Goal: Task Accomplishment & Management: Manage account settings

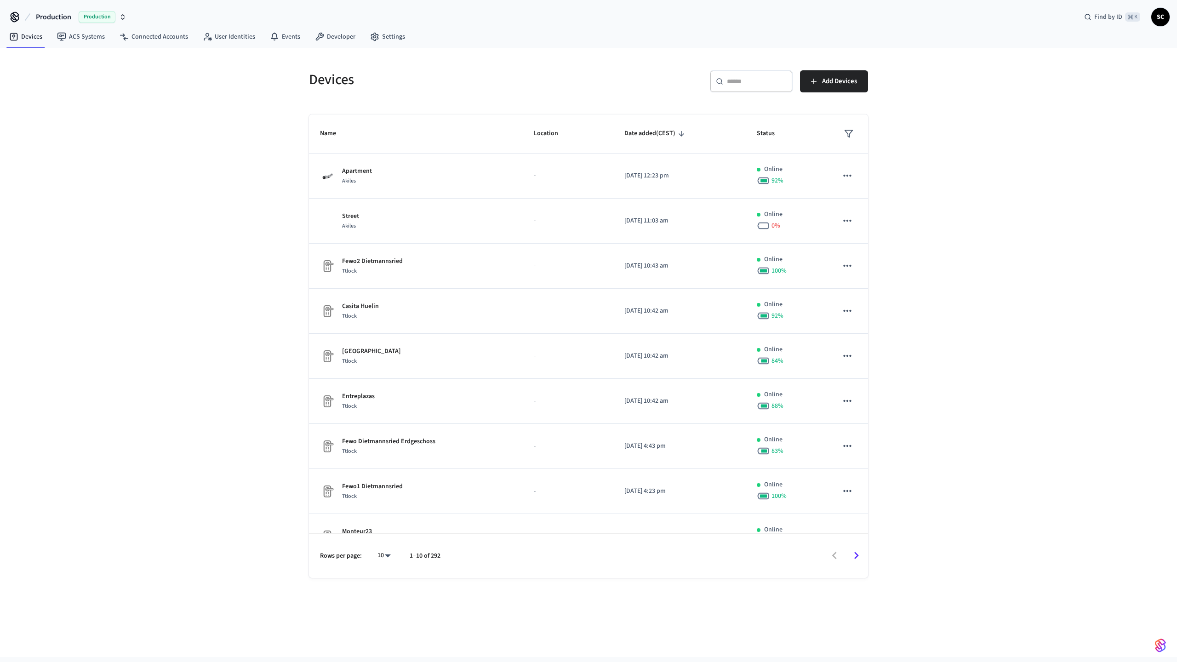
click at [390, 552] on body "Production Production Find by ID ⌘ K SC Devices ACS Systems Connected Accounts …" at bounding box center [588, 328] width 1177 height 657
click at [287, 408] on div at bounding box center [588, 331] width 1177 height 662
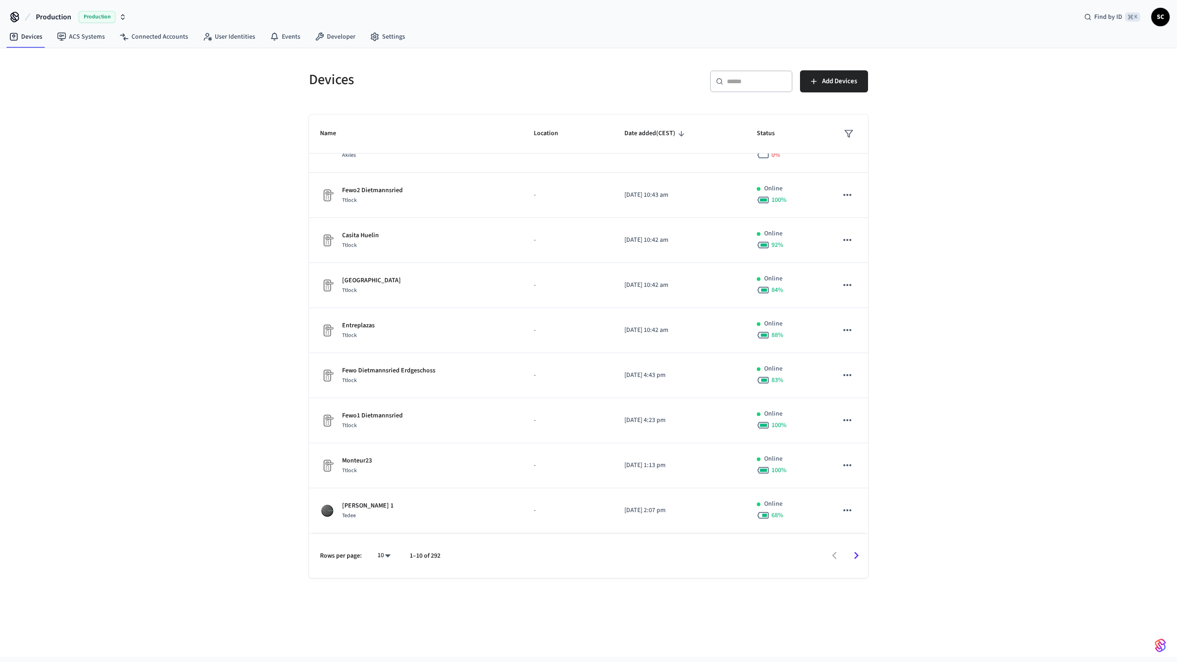
click at [387, 557] on body "Production Production Find by ID ⌘ K SC Devices ACS Systems Connected Accounts …" at bounding box center [588, 328] width 1177 height 657
click at [387, 635] on li "All" at bounding box center [380, 635] width 24 height 24
type input "**"
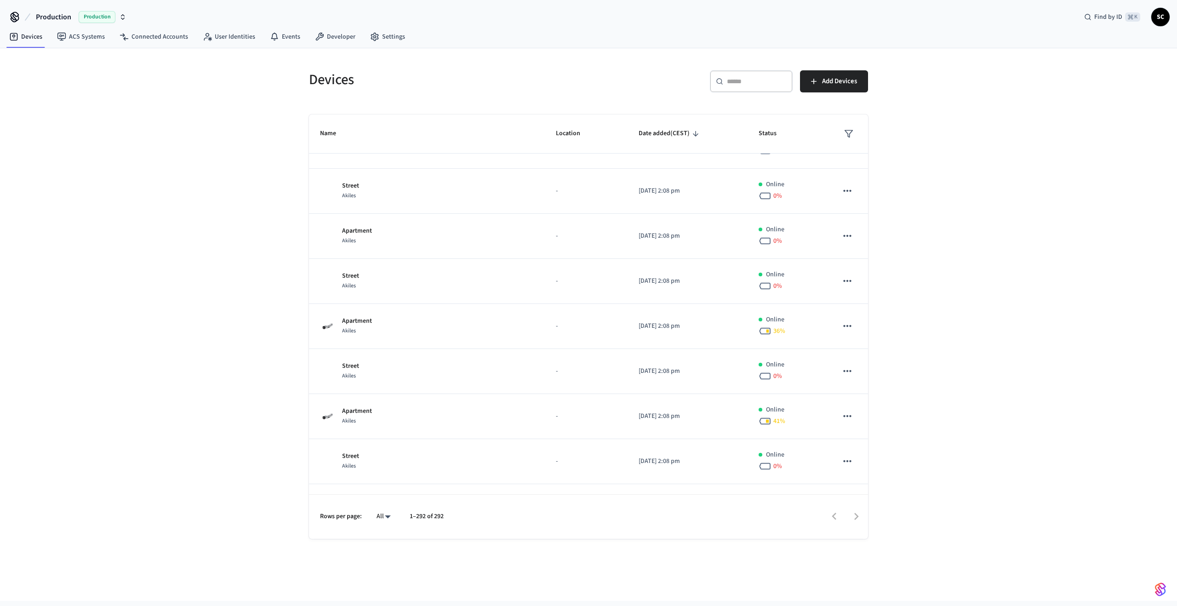
scroll to position [282, 0]
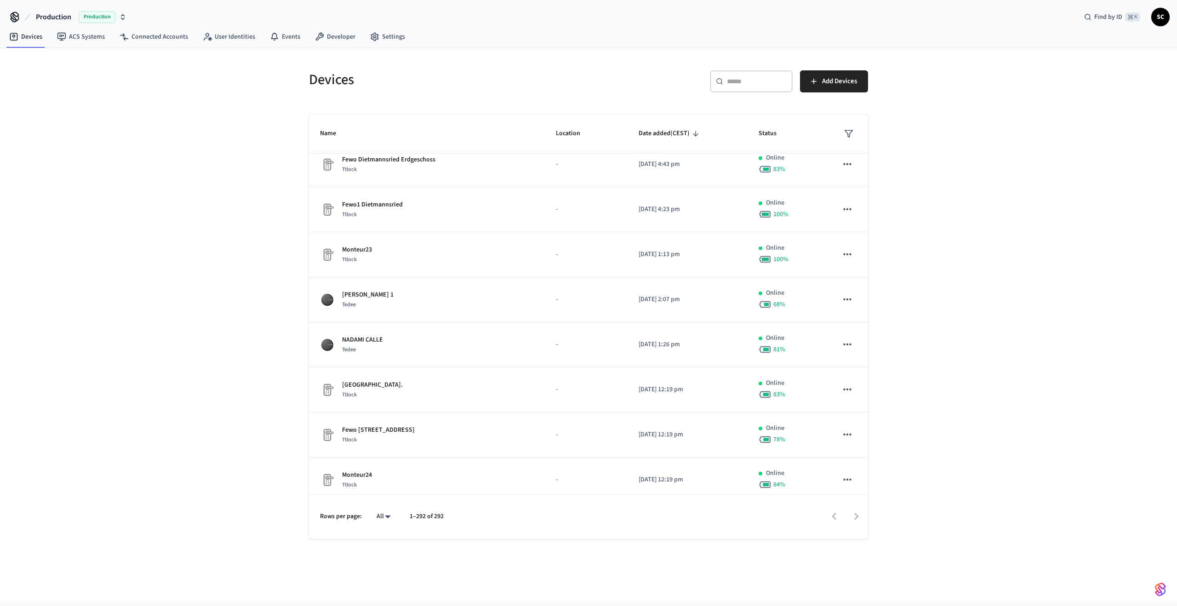
click at [296, 308] on div "Devices ​ ​ Add Devices Name Location Date added (CEST) Status Apartment Akiles…" at bounding box center [588, 293] width 588 height 491
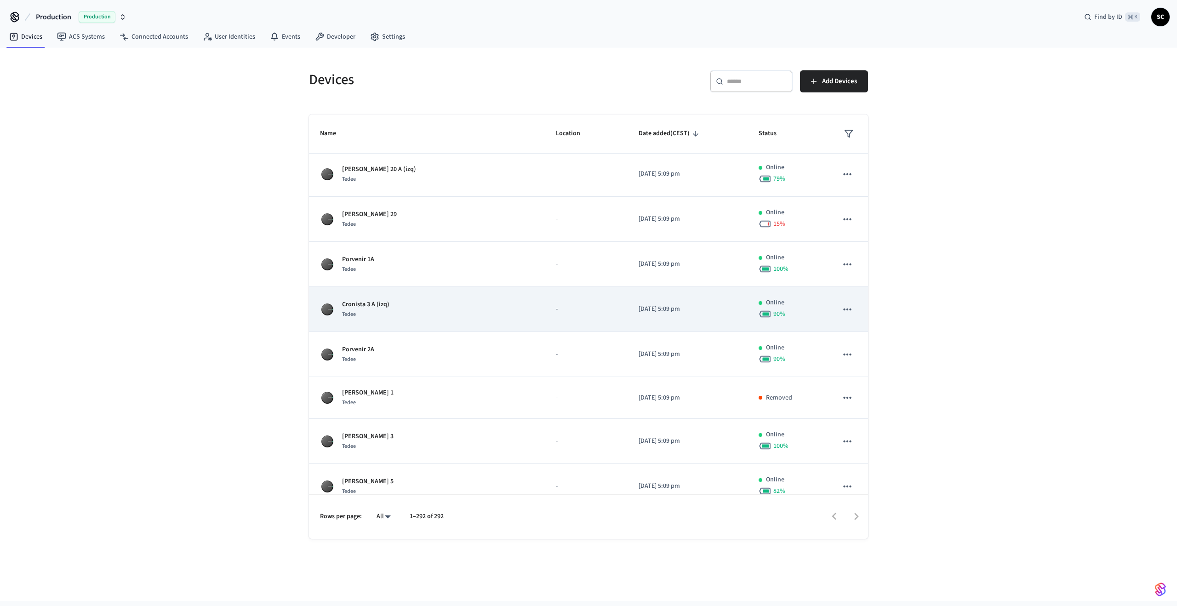
click at [374, 306] on p "Cronista 3 A (izq)" at bounding box center [365, 305] width 47 height 10
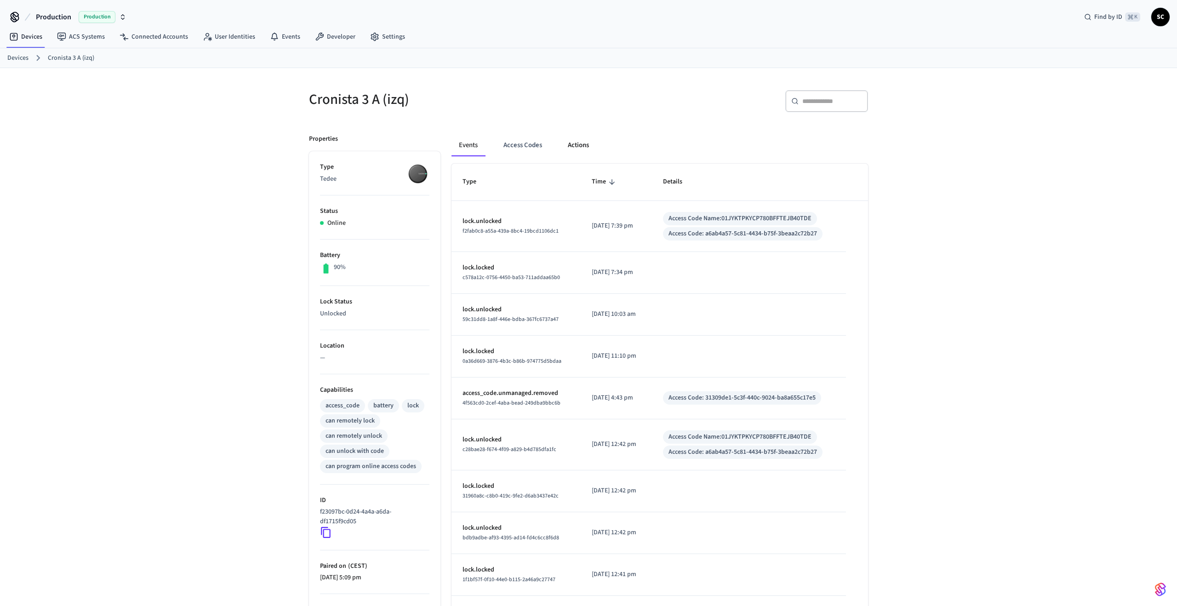
click at [580, 148] on button "Actions" at bounding box center [578, 145] width 36 height 22
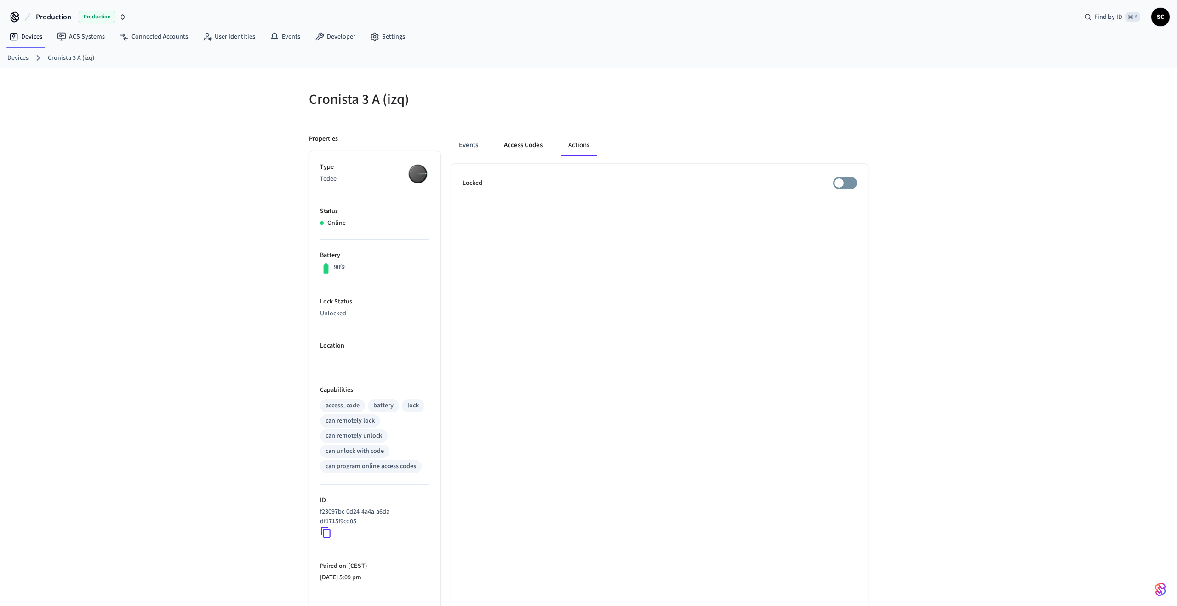
click at [544, 144] on button "Access Codes" at bounding box center [523, 145] width 53 height 22
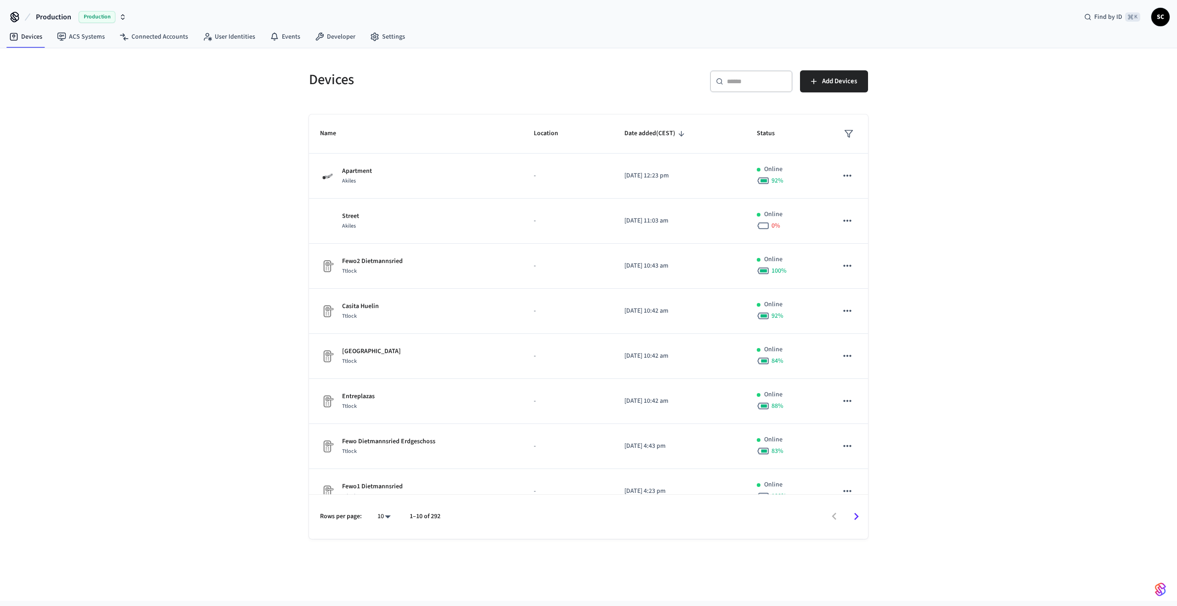
click at [733, 84] on input "text" at bounding box center [757, 81] width 60 height 9
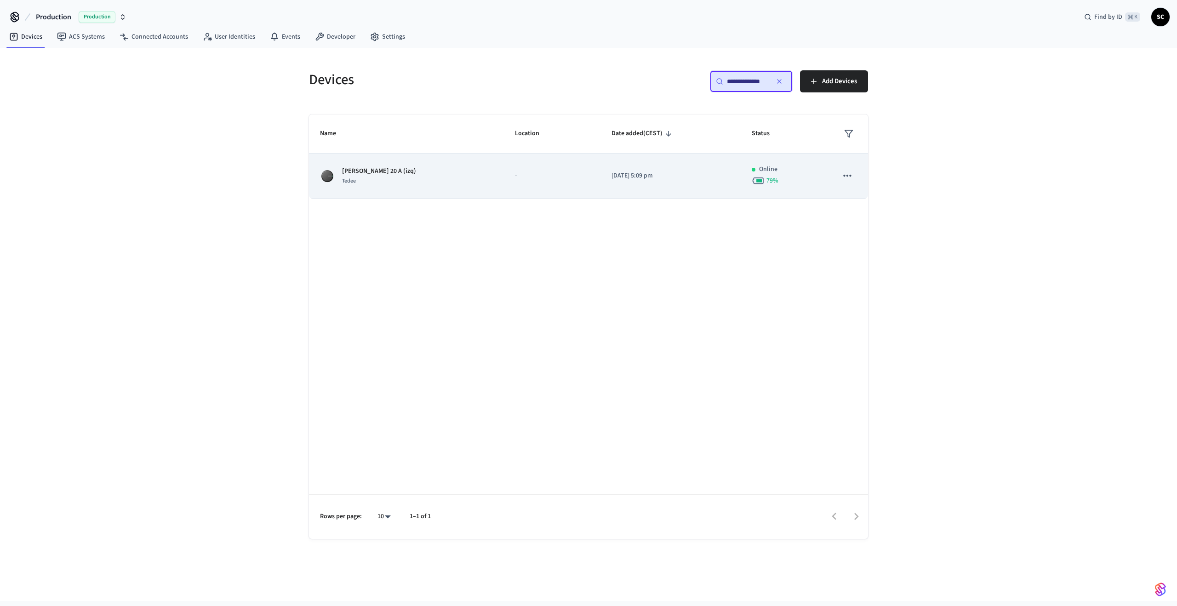
type input "**********"
click at [481, 166] on td "[PERSON_NAME] 20 A (izq) Tedee" at bounding box center [406, 176] width 195 height 45
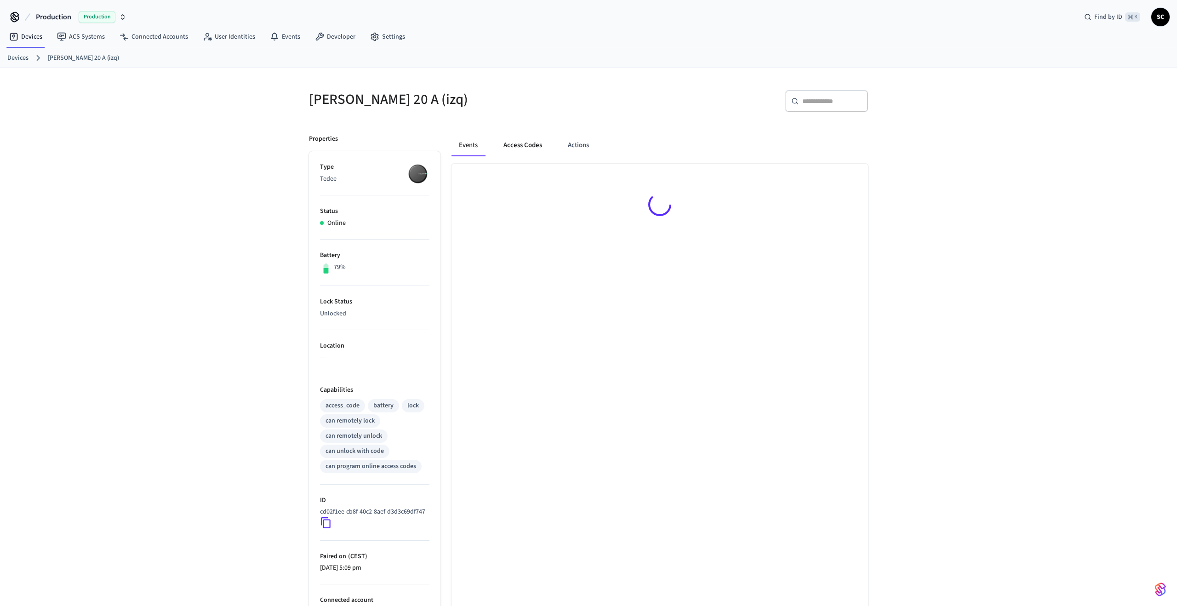
click at [527, 143] on button "Access Codes" at bounding box center [522, 145] width 53 height 22
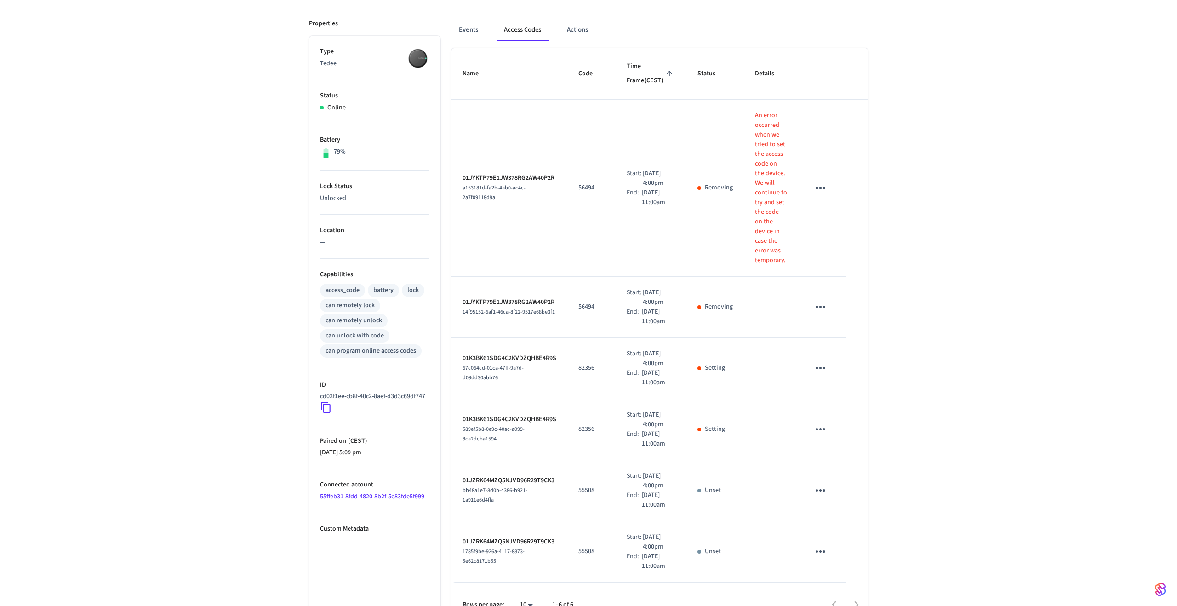
scroll to position [228, 0]
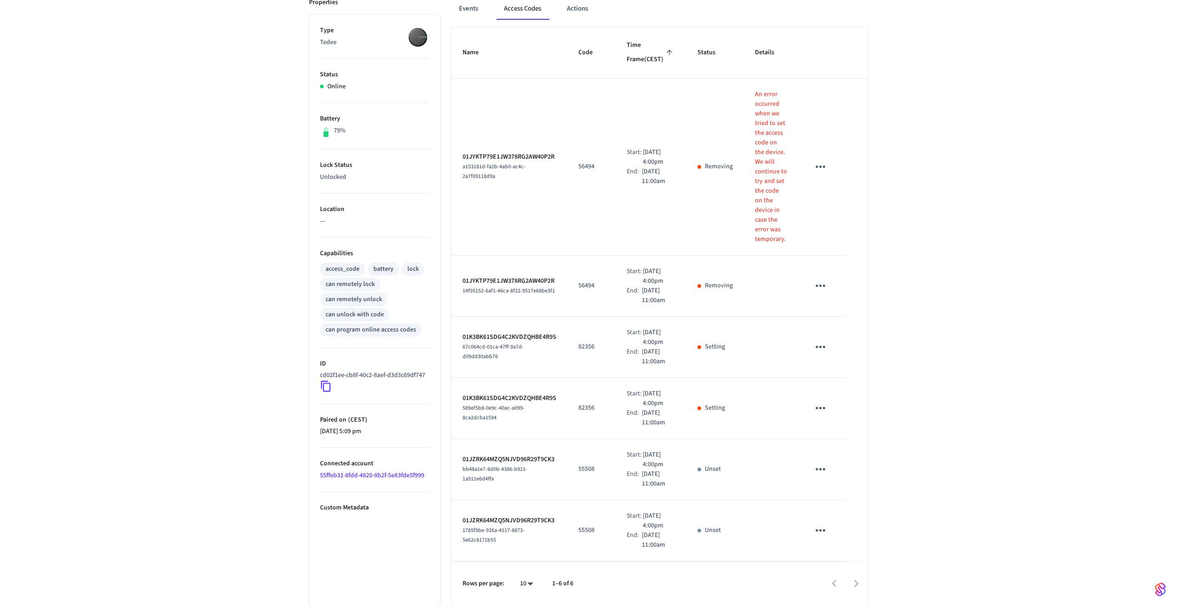
click at [822, 401] on icon "sticky table" at bounding box center [820, 408] width 14 height 14
click at [917, 337] on div at bounding box center [588, 303] width 1177 height 606
click at [822, 462] on icon "sticky table" at bounding box center [820, 469] width 14 height 14
click at [837, 461] on li "Edit" at bounding box center [843, 467] width 44 height 25
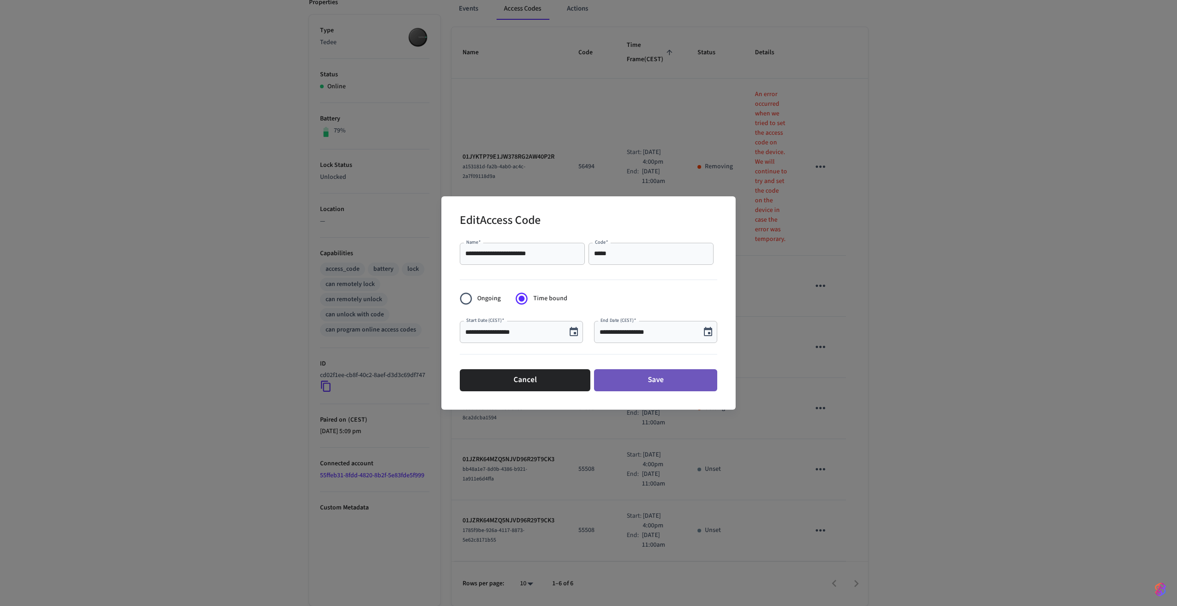
click at [642, 377] on button "Save" at bounding box center [655, 380] width 123 height 22
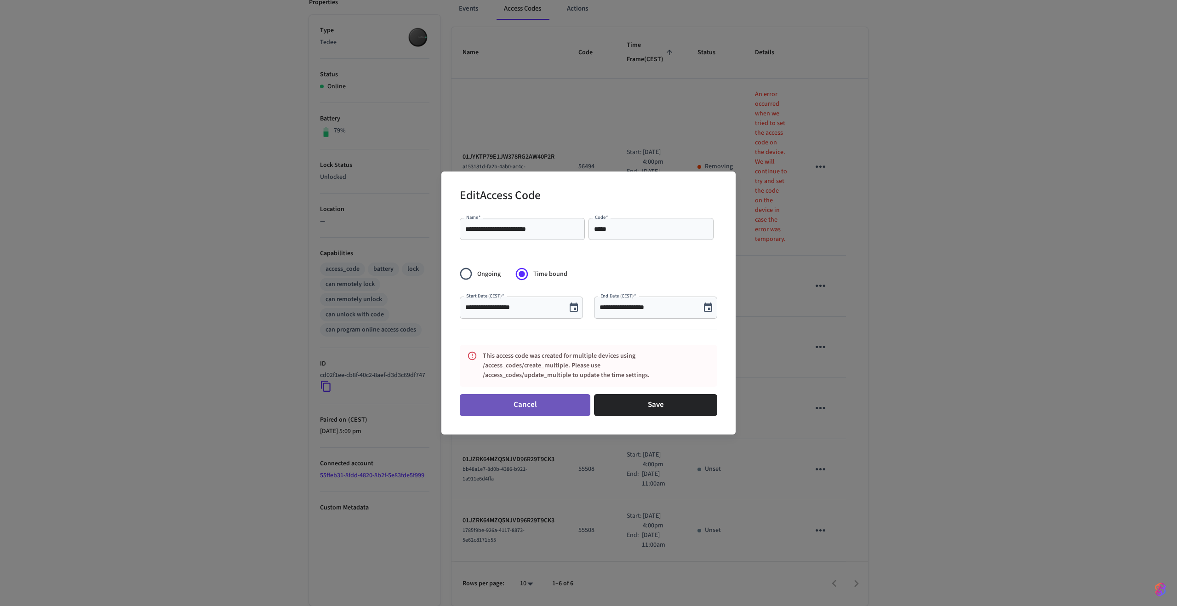
click at [560, 412] on button "Cancel" at bounding box center [525, 405] width 131 height 22
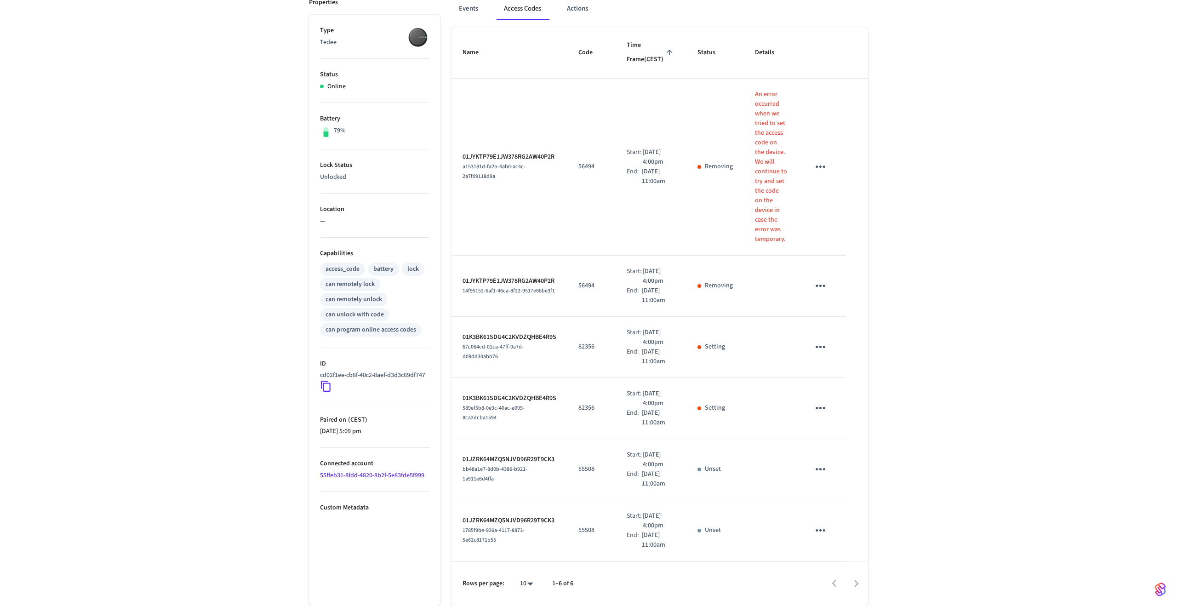
click at [854, 586] on div at bounding box center [725, 584] width 285 height 22
click at [812, 458] on button "sticky table" at bounding box center [821, 469] width 22 height 22
click at [911, 346] on div at bounding box center [588, 303] width 1177 height 606
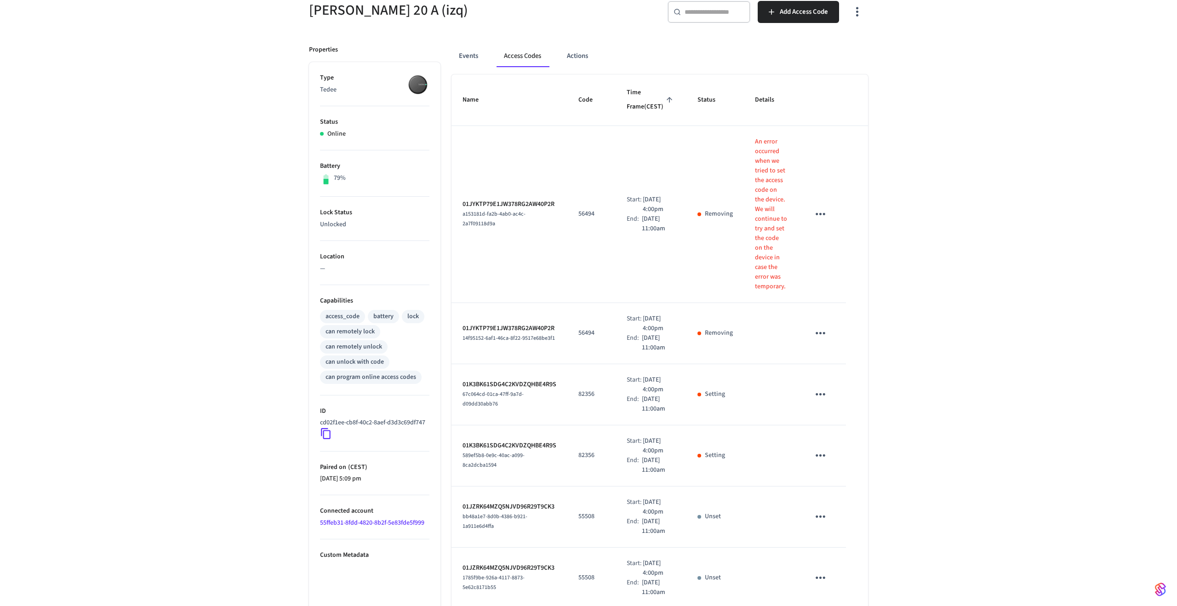
scroll to position [0, 0]
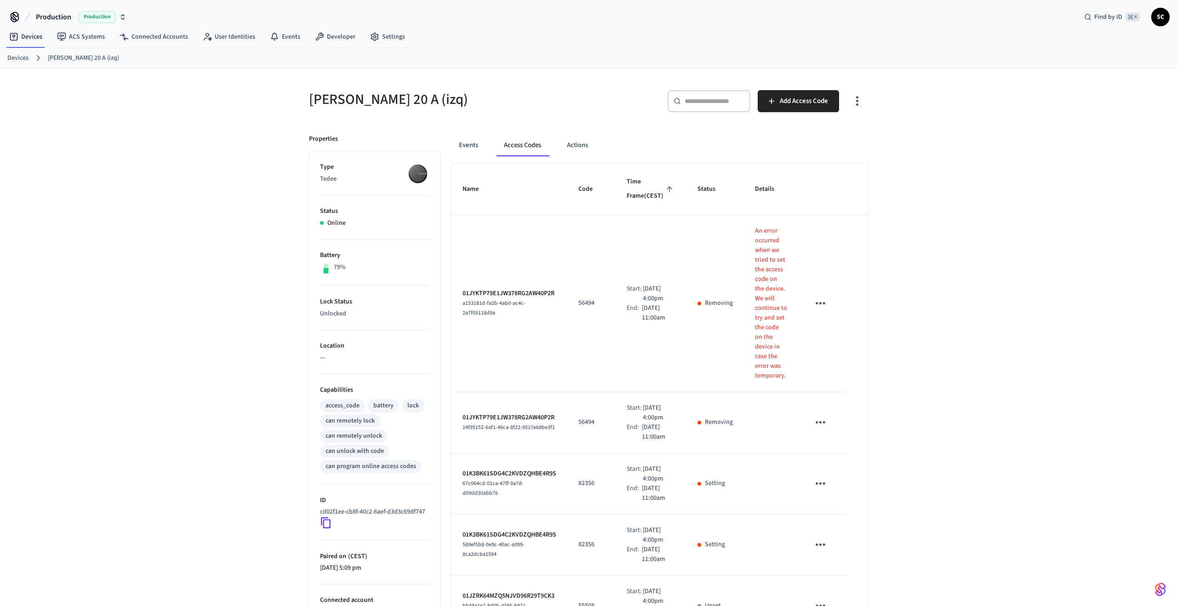
click at [471, 158] on div "Events Access Codes Actions" at bounding box center [659, 148] width 417 height 29
click at [469, 150] on button "Events" at bounding box center [468, 145] width 34 height 22
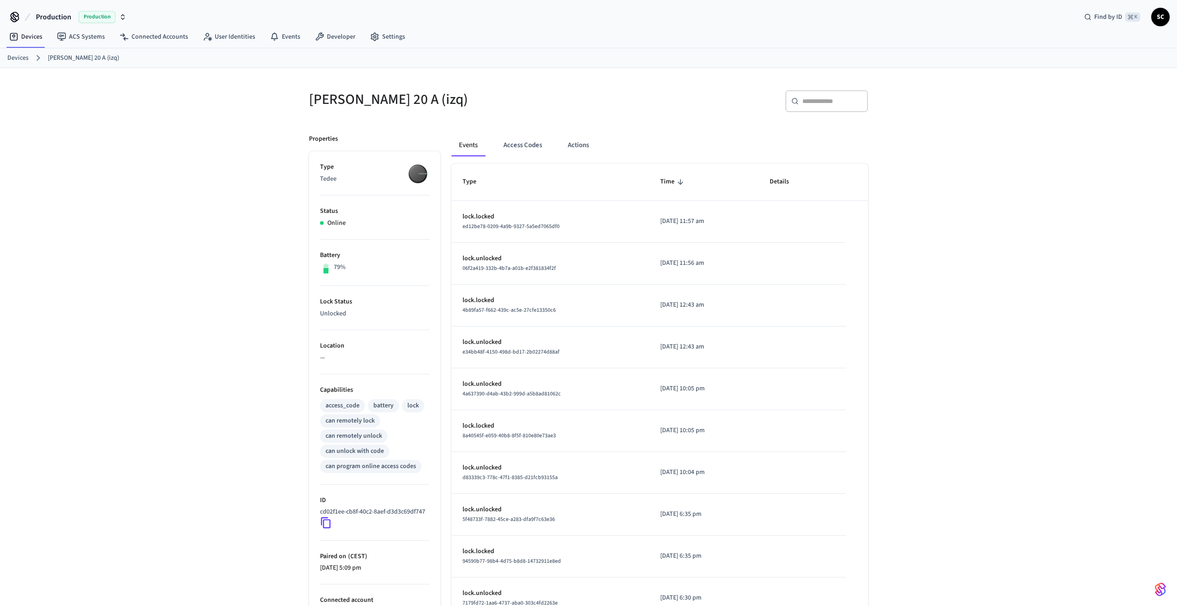
scroll to position [66, 0]
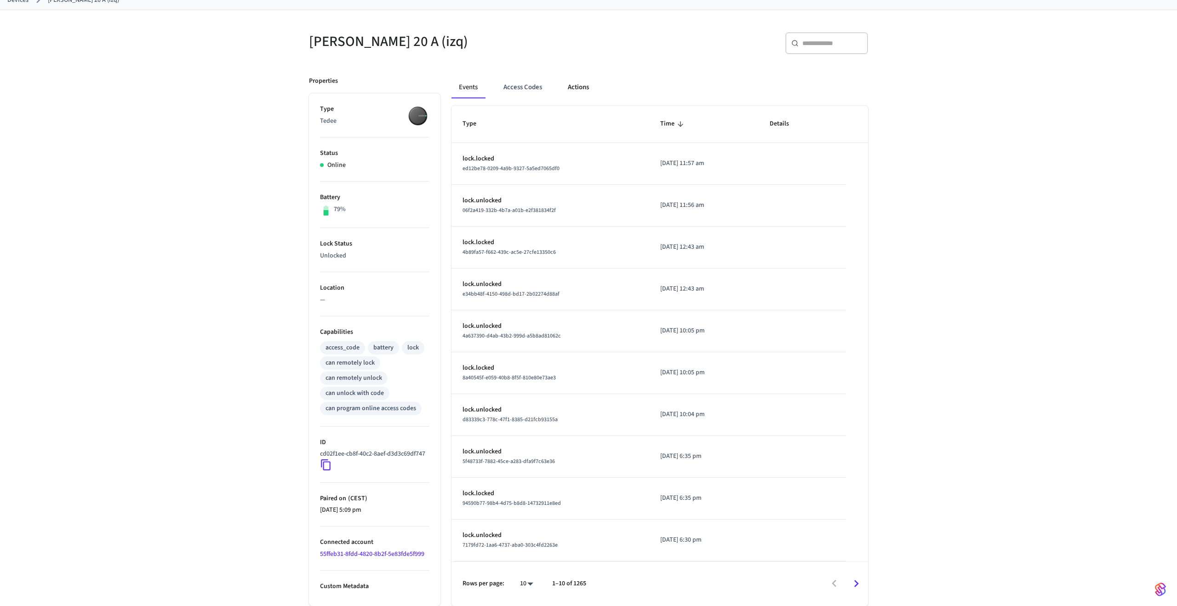
click at [567, 76] on button "Actions" at bounding box center [578, 87] width 36 height 22
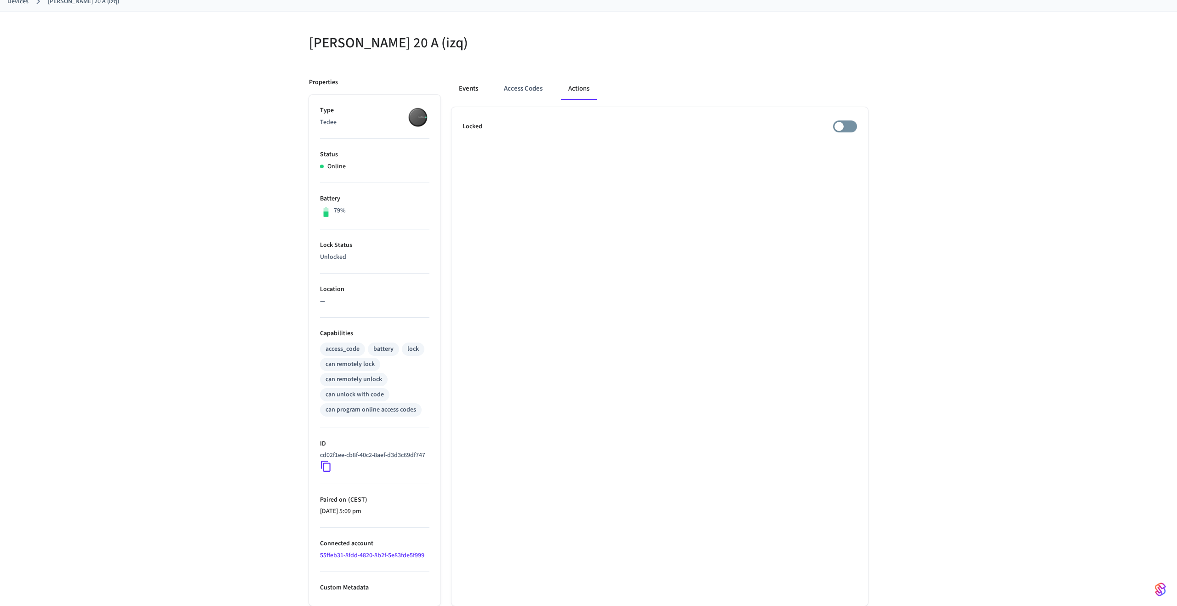
click at [478, 83] on button "Events" at bounding box center [468, 89] width 34 height 22
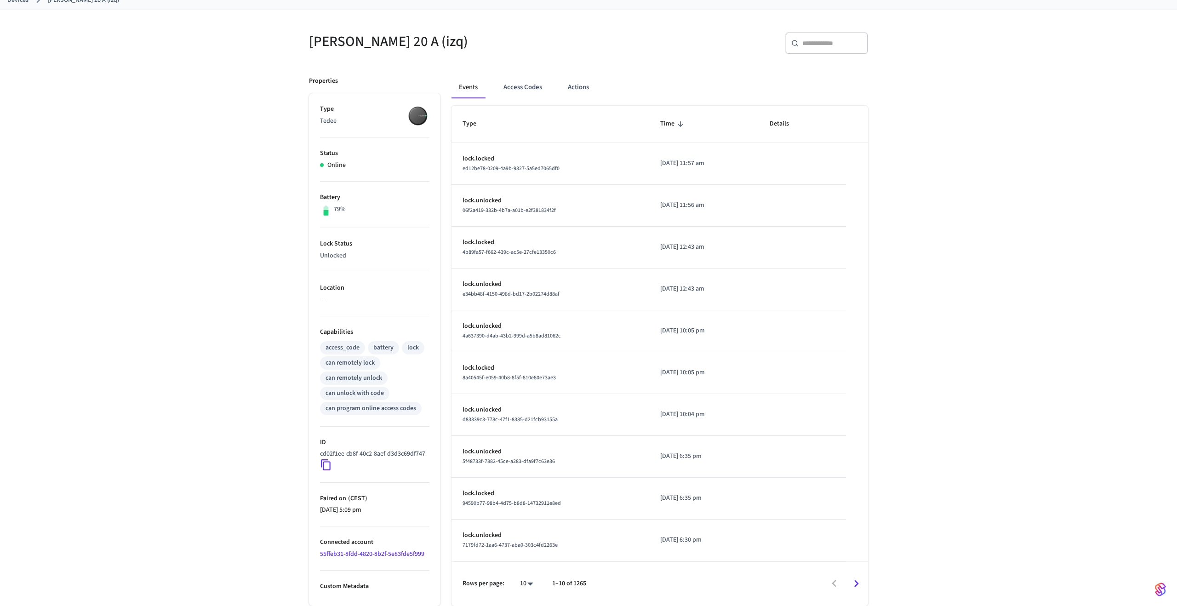
click at [523, 583] on body "Production Production Find by ID ⌘ K SC Devices ACS Systems Connected Accounts …" at bounding box center [588, 274] width 1177 height 664
click at [525, 582] on li "100" at bounding box center [523, 579] width 24 height 24
type input "***"
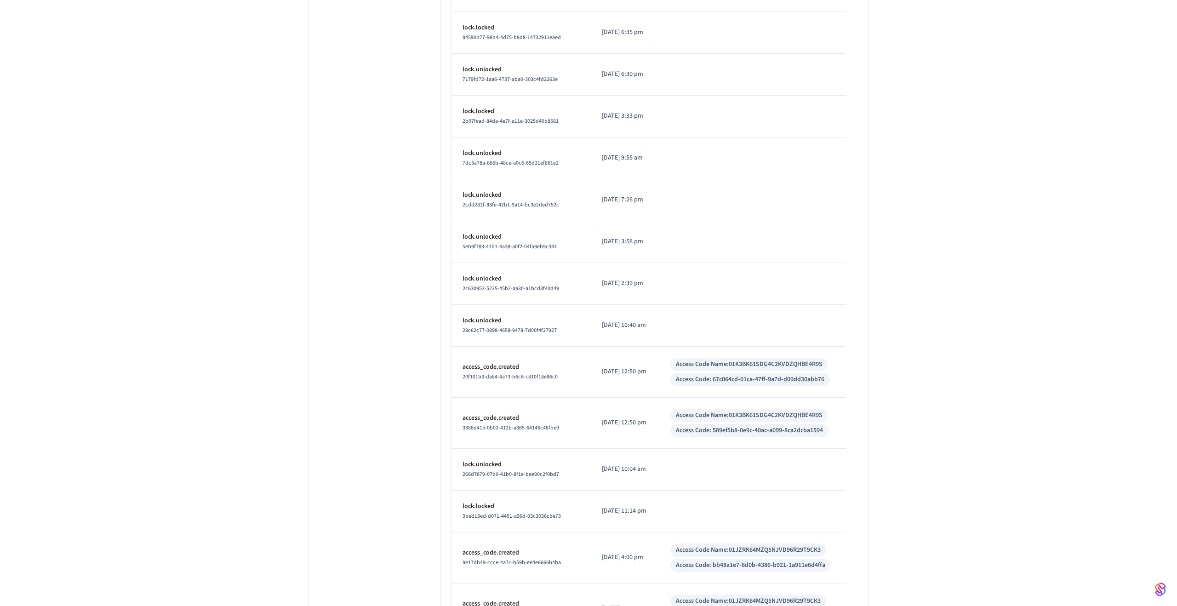
scroll to position [0, 0]
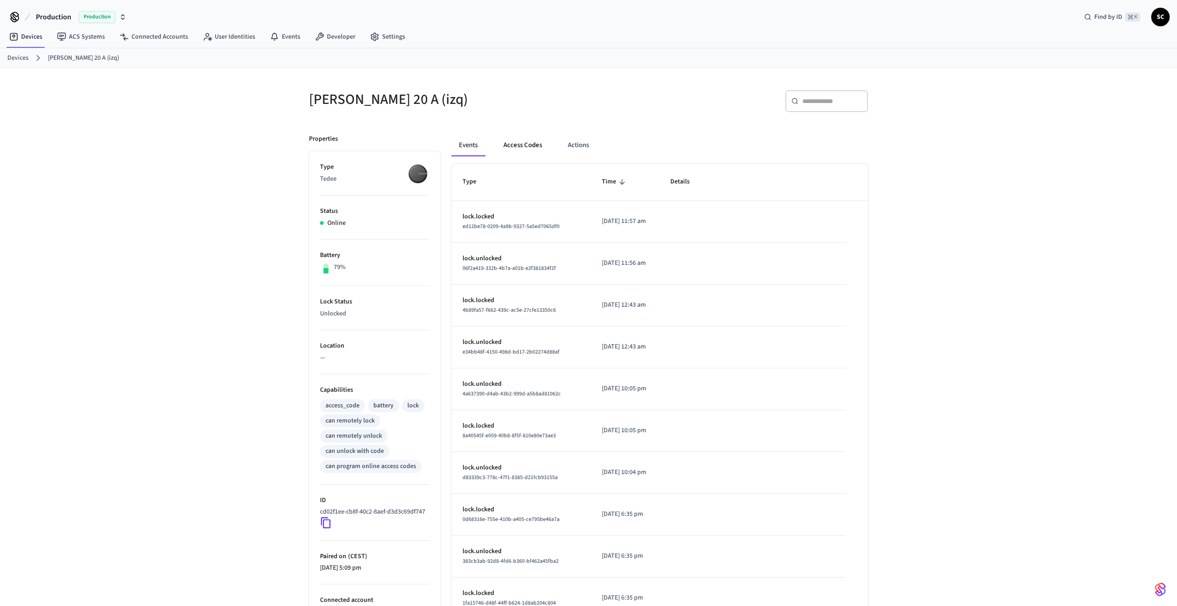
click at [514, 150] on button "Access Codes" at bounding box center [522, 145] width 53 height 22
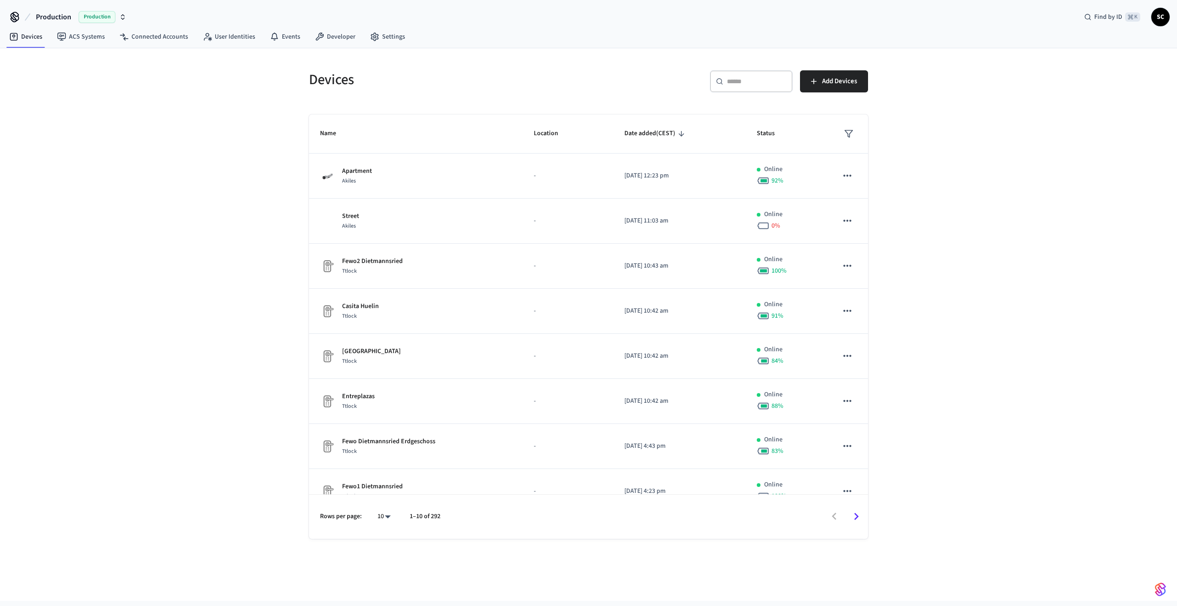
click at [740, 90] on div "​ ​" at bounding box center [751, 81] width 83 height 22
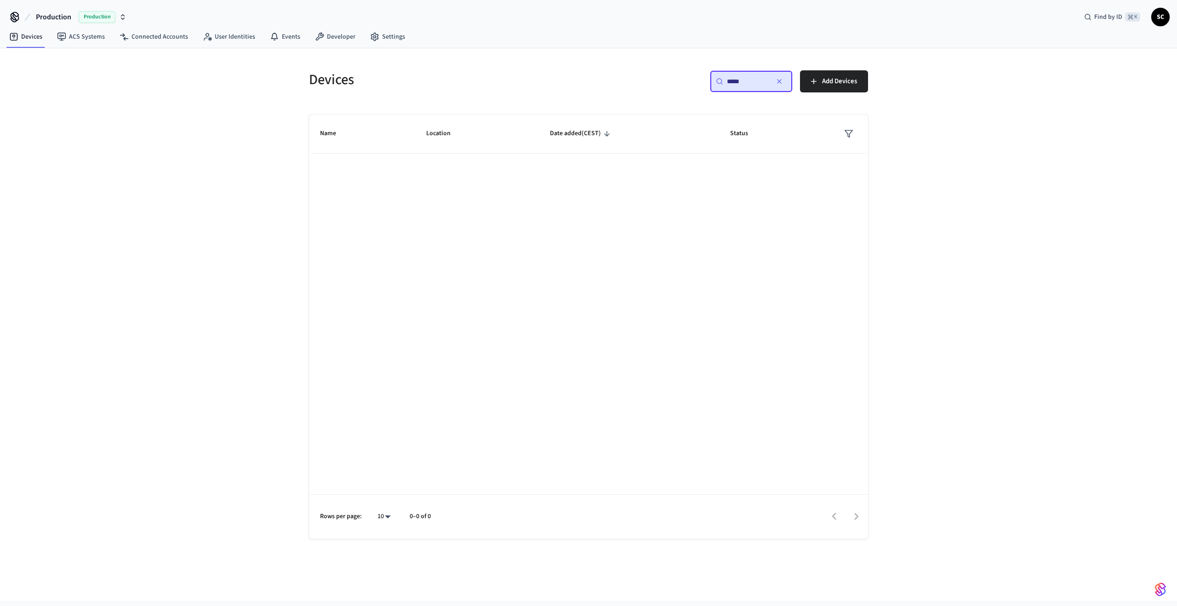
click at [732, 82] on input "*****" at bounding box center [747, 81] width 41 height 9
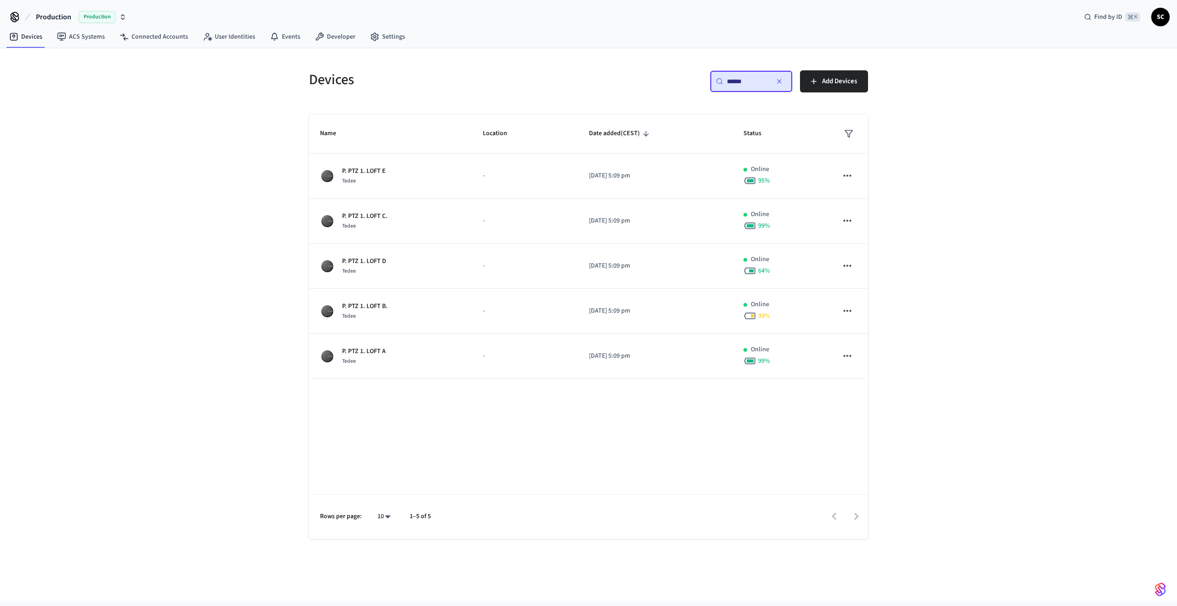
click at [748, 82] on input "******" at bounding box center [747, 81] width 41 height 9
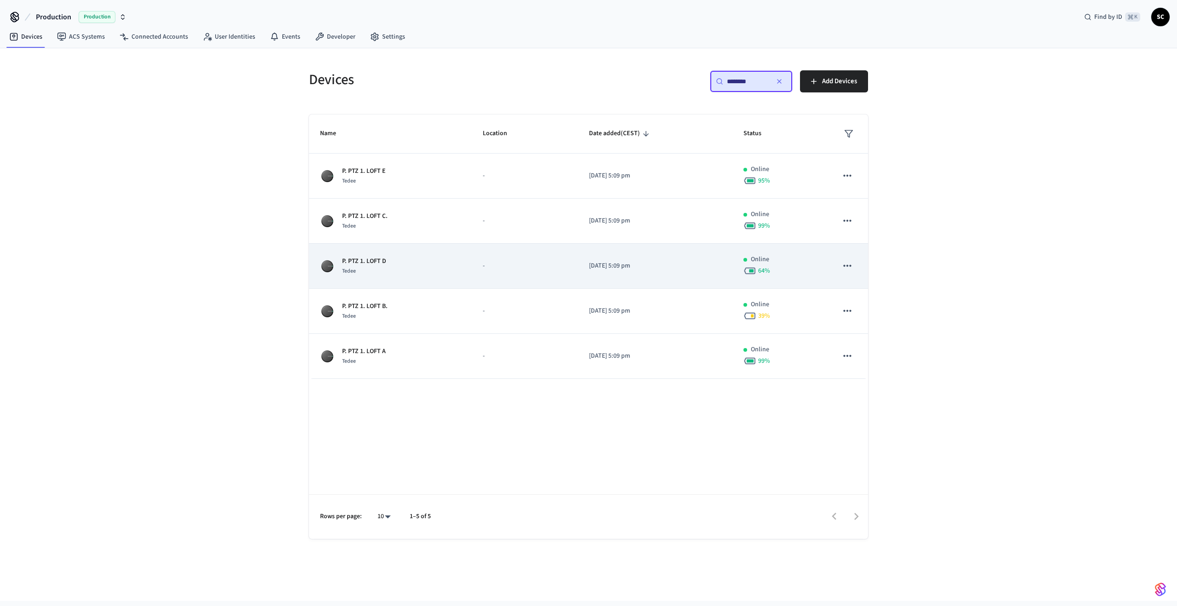
type input "********"
click at [416, 270] on div "P. PTZ 1. LOFT D [PERSON_NAME]" at bounding box center [390, 266] width 141 height 19
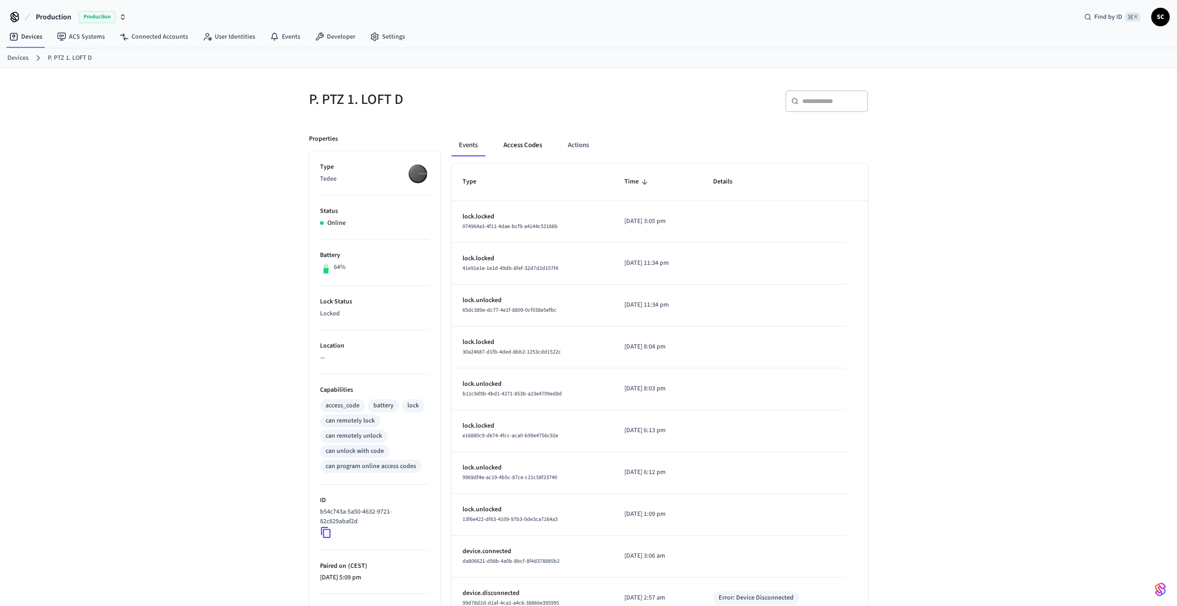
click at [507, 144] on button "Access Codes" at bounding box center [522, 145] width 53 height 22
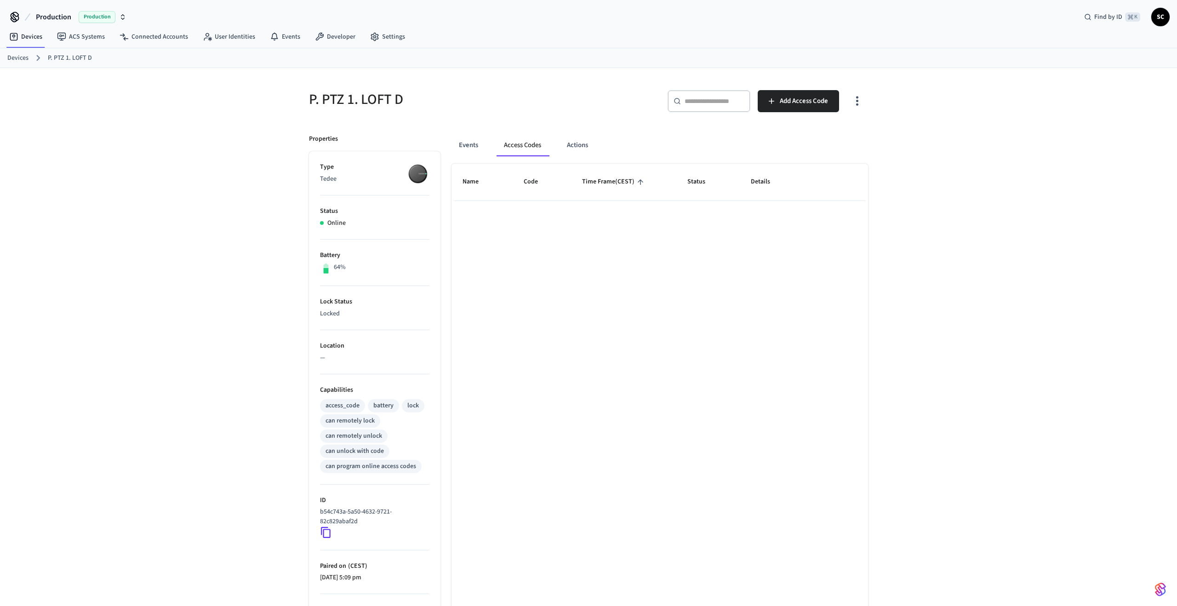
scroll to position [66, 0]
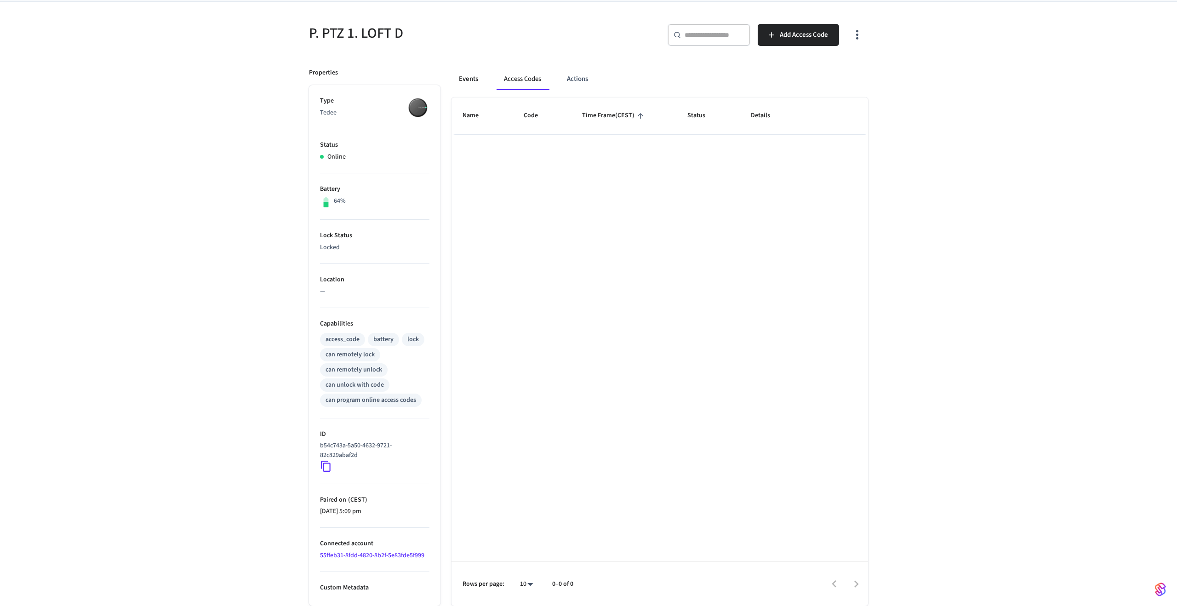
click at [458, 80] on button "Events" at bounding box center [468, 79] width 34 height 22
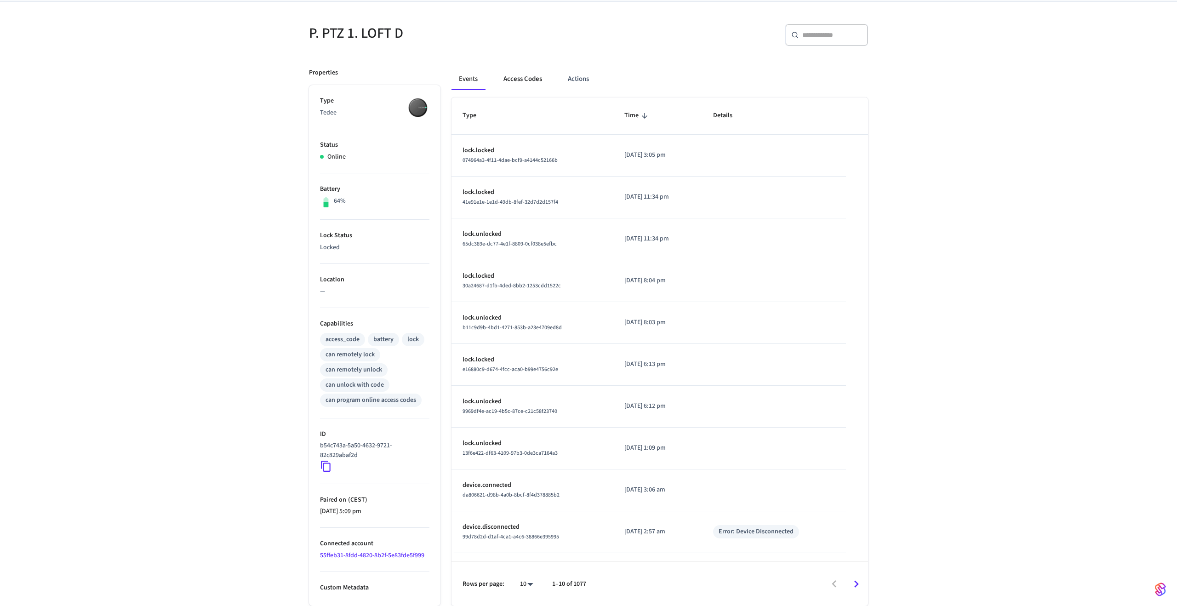
click at [509, 82] on button "Access Codes" at bounding box center [522, 79] width 53 height 22
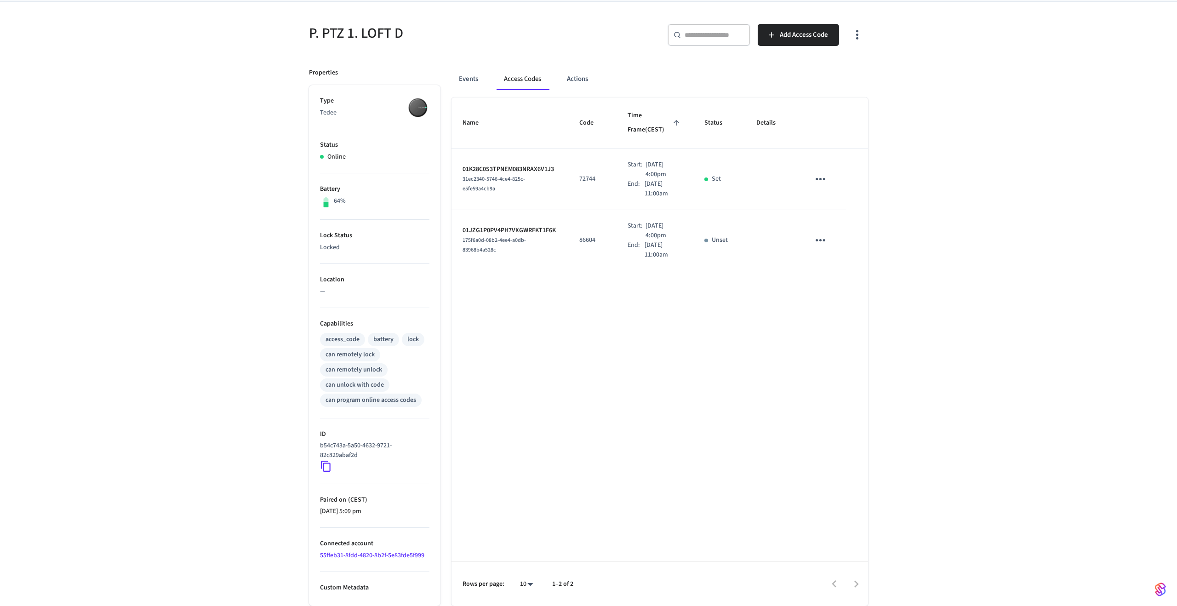
scroll to position [0, 0]
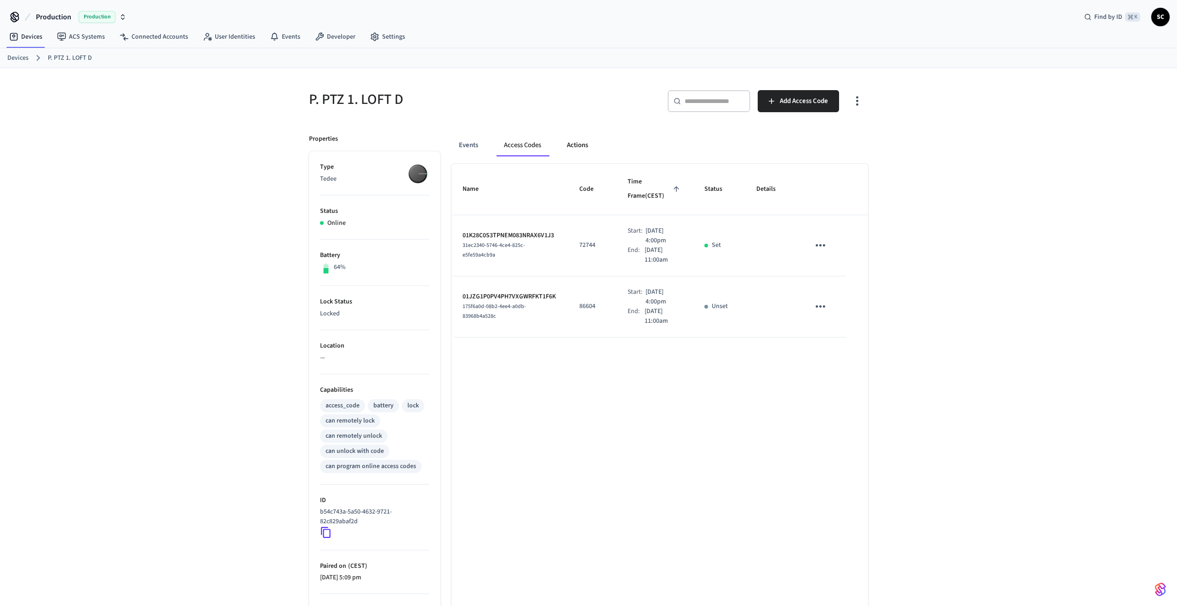
click at [570, 143] on button "Actions" at bounding box center [578, 145] width 36 height 22
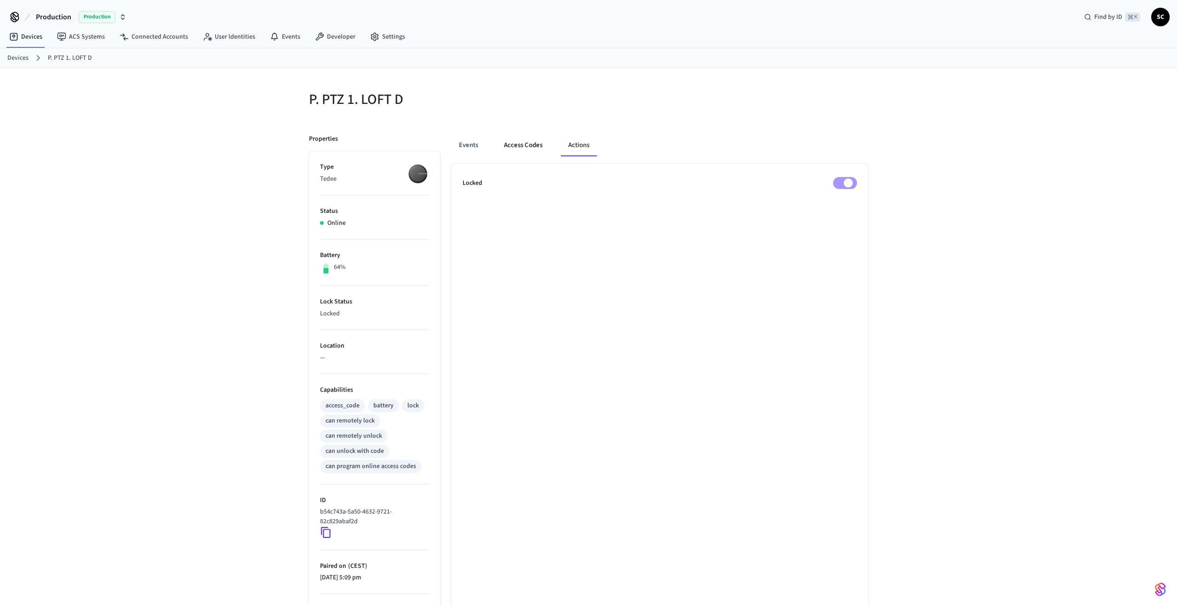
click at [521, 141] on button "Access Codes" at bounding box center [523, 145] width 53 height 22
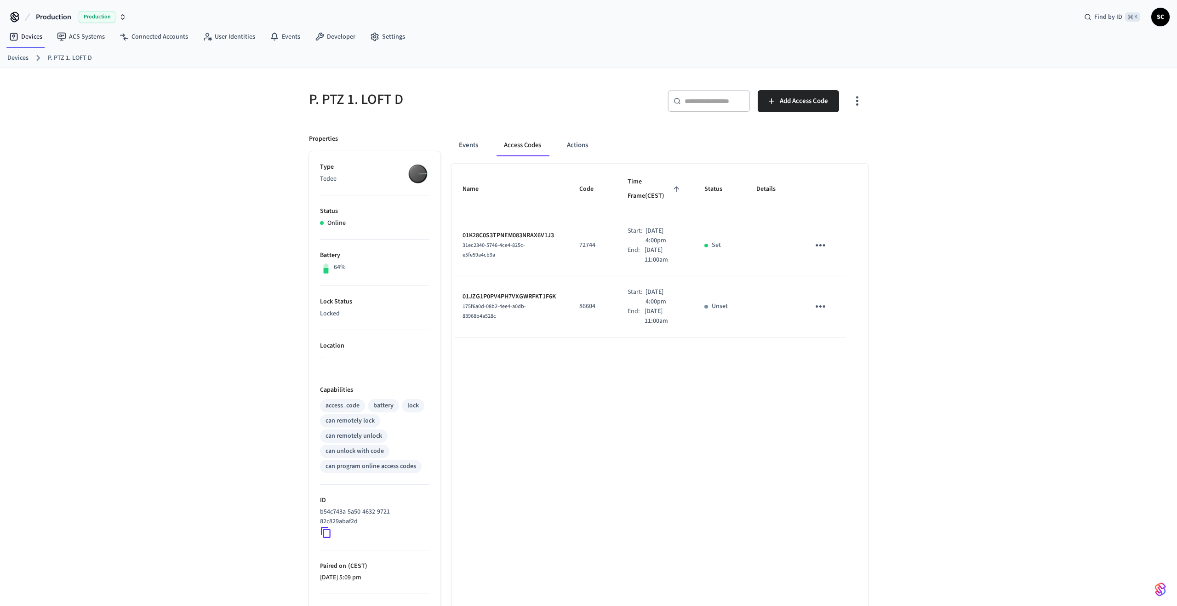
click at [493, 141] on div "Events Access Codes Actions" at bounding box center [659, 145] width 417 height 22
click at [478, 143] on button "Events" at bounding box center [468, 145] width 34 height 22
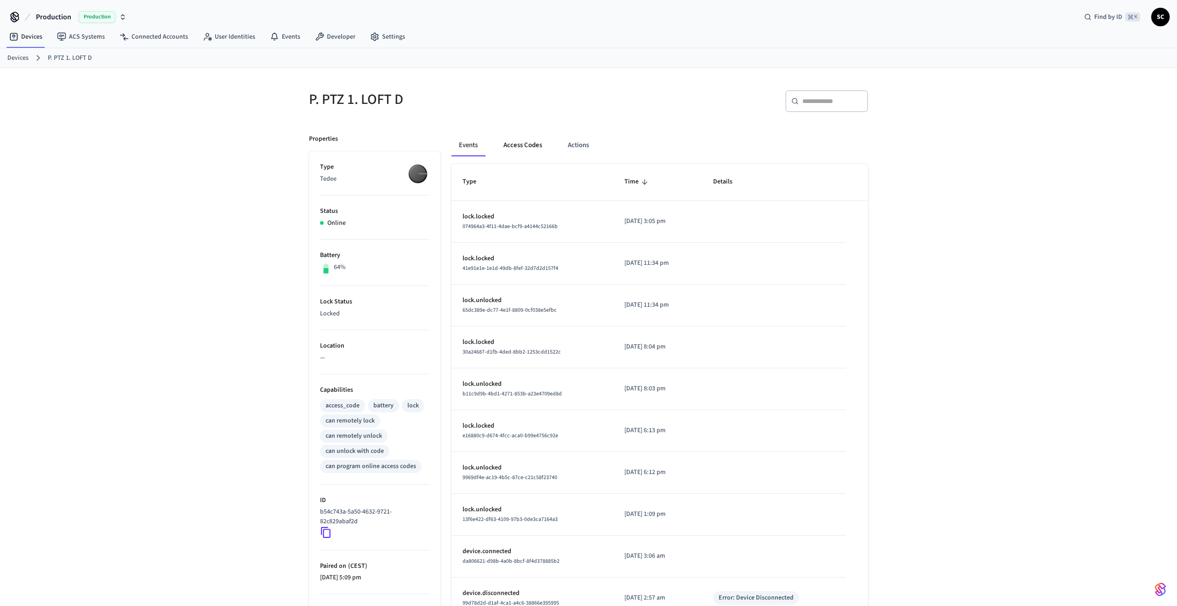
click at [537, 146] on button "Access Codes" at bounding box center [522, 145] width 53 height 22
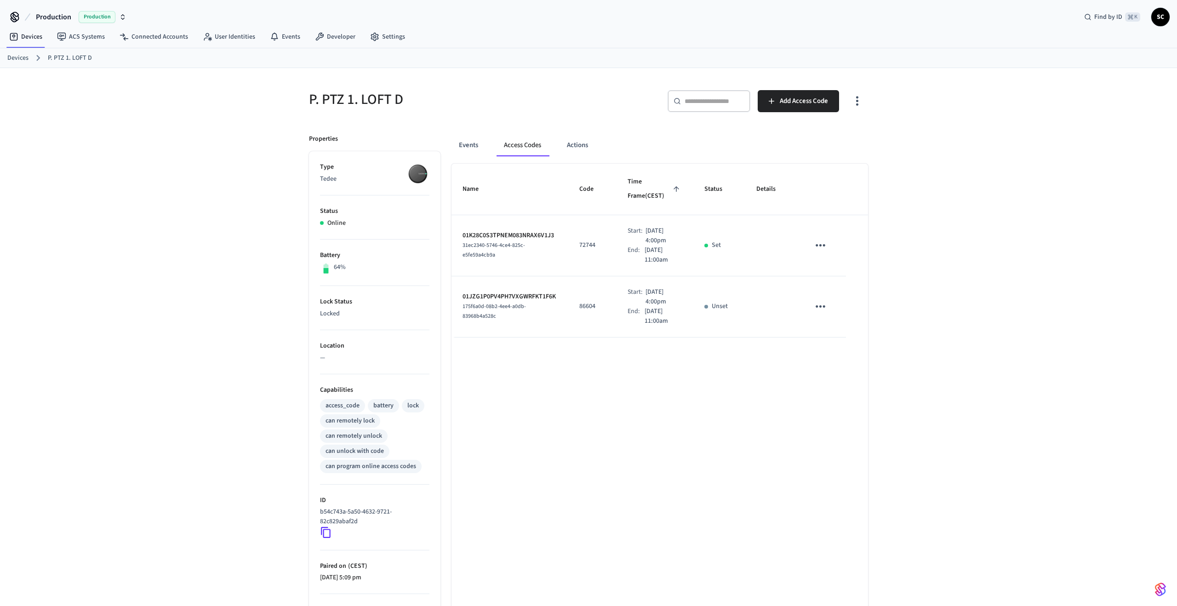
click at [11, 59] on link "Devices" at bounding box center [17, 58] width 21 height 10
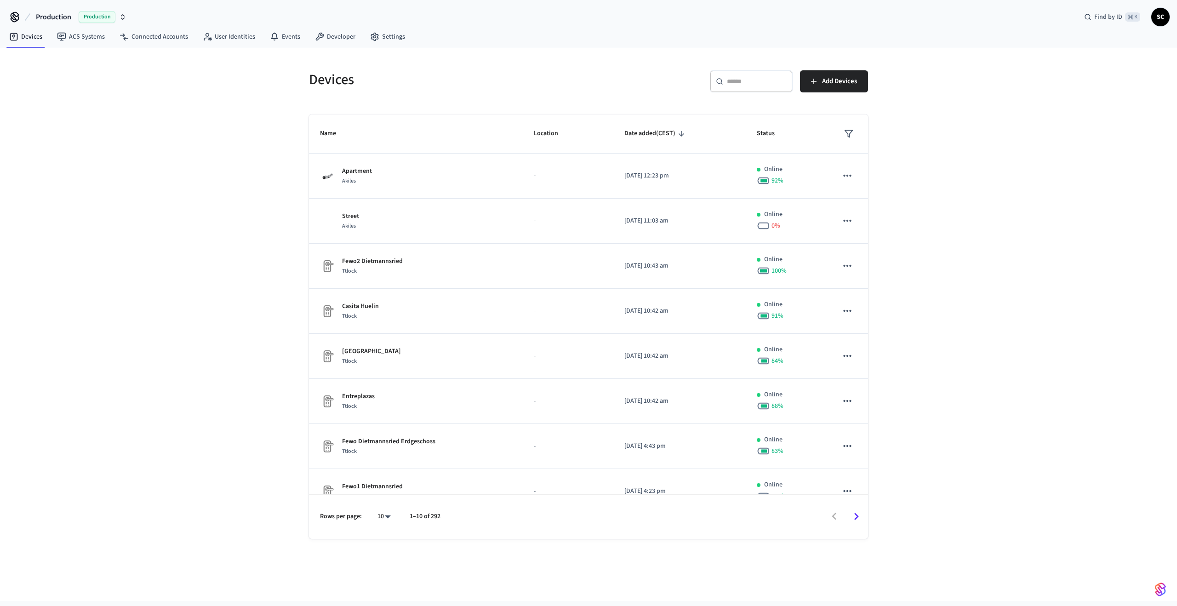
click at [765, 78] on input "text" at bounding box center [757, 81] width 60 height 9
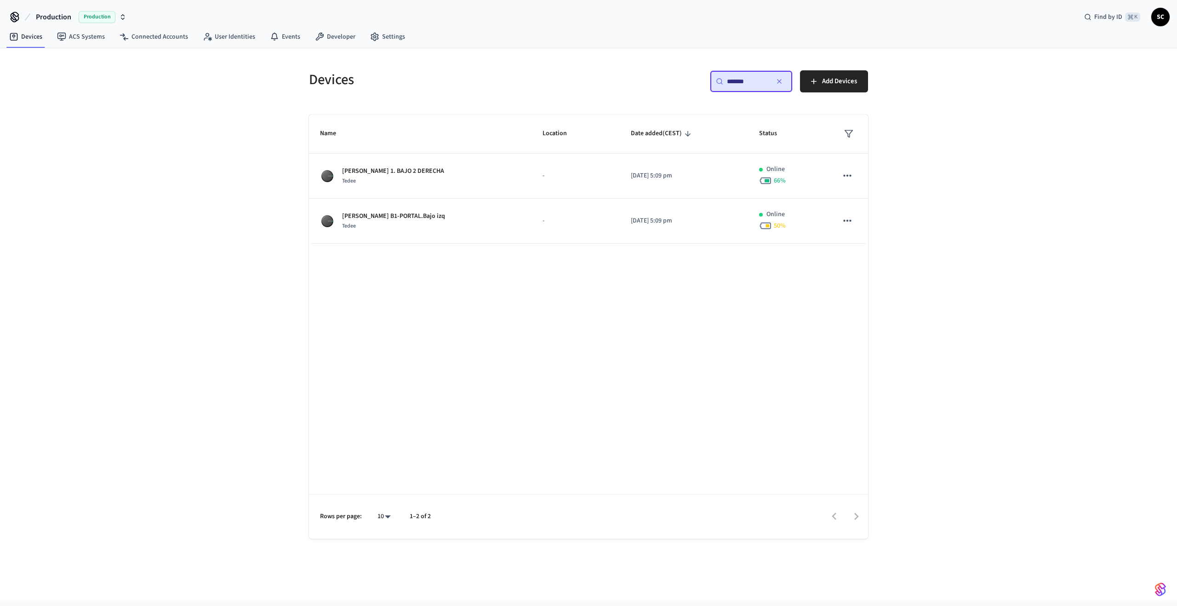
type input "*******"
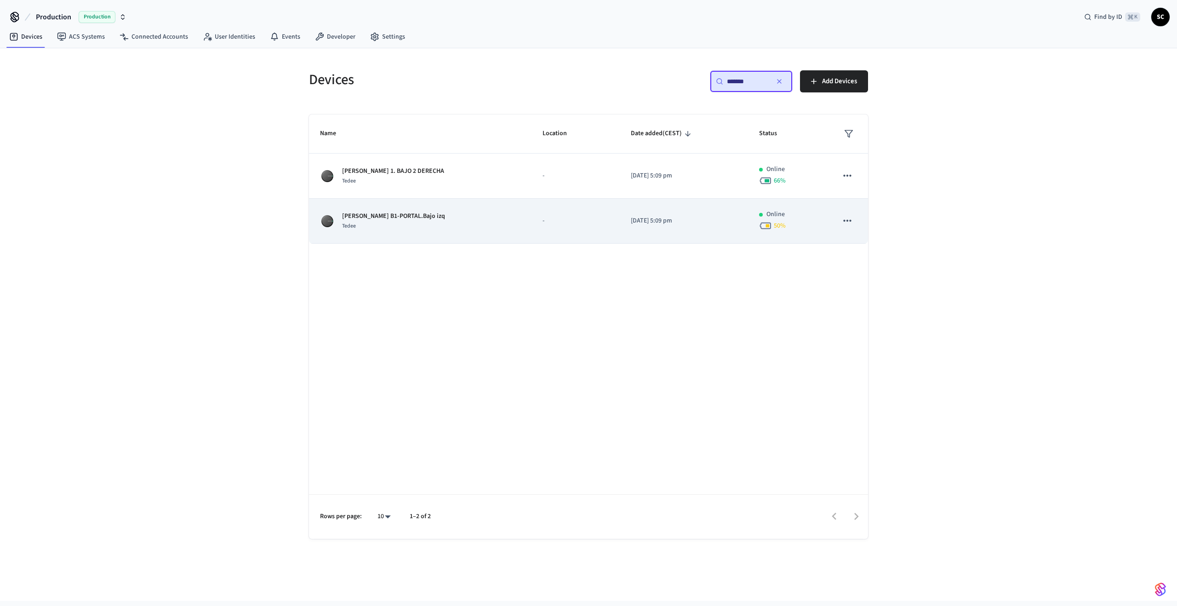
click at [384, 214] on p "[PERSON_NAME] B1-PORTAL.Bajo izq" at bounding box center [393, 216] width 103 height 10
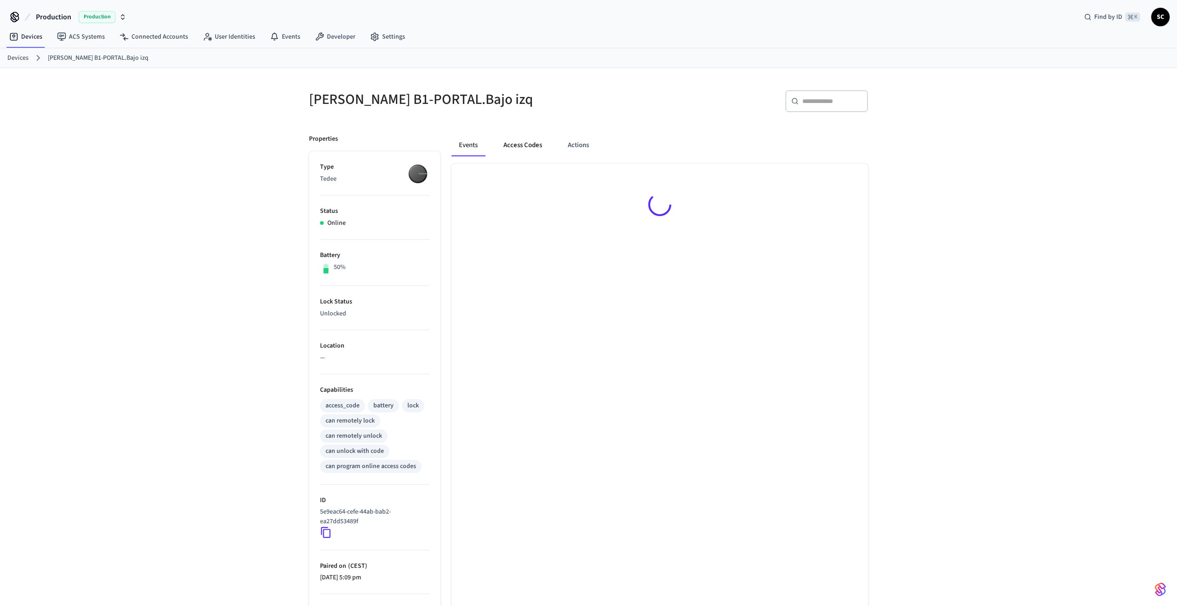
click at [509, 143] on button "Access Codes" at bounding box center [522, 145] width 53 height 22
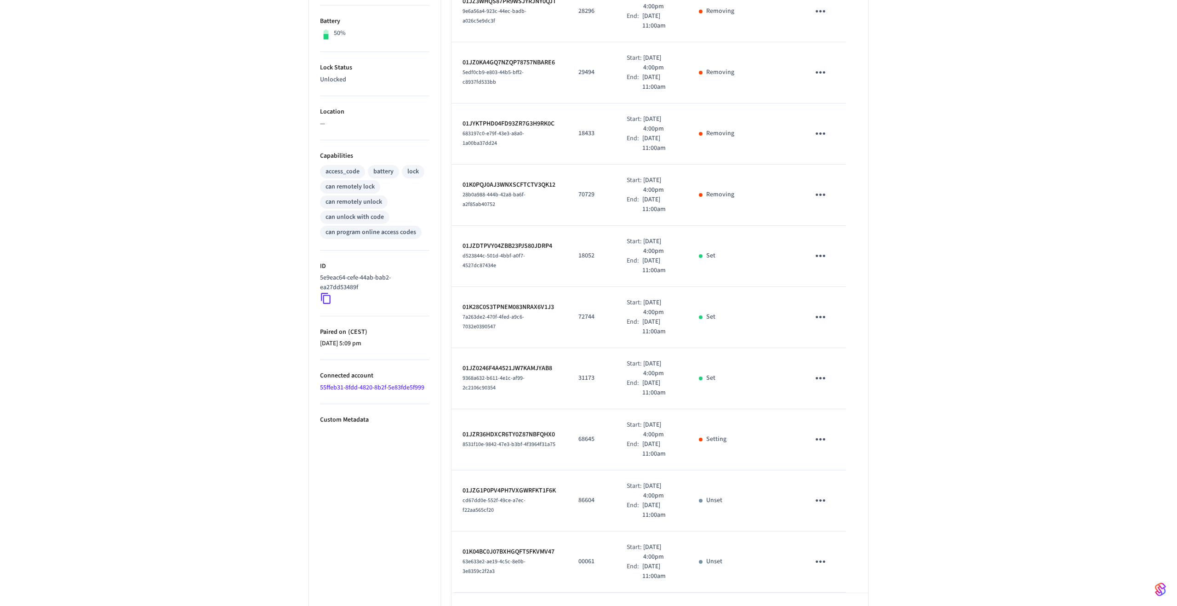
scroll to position [265, 0]
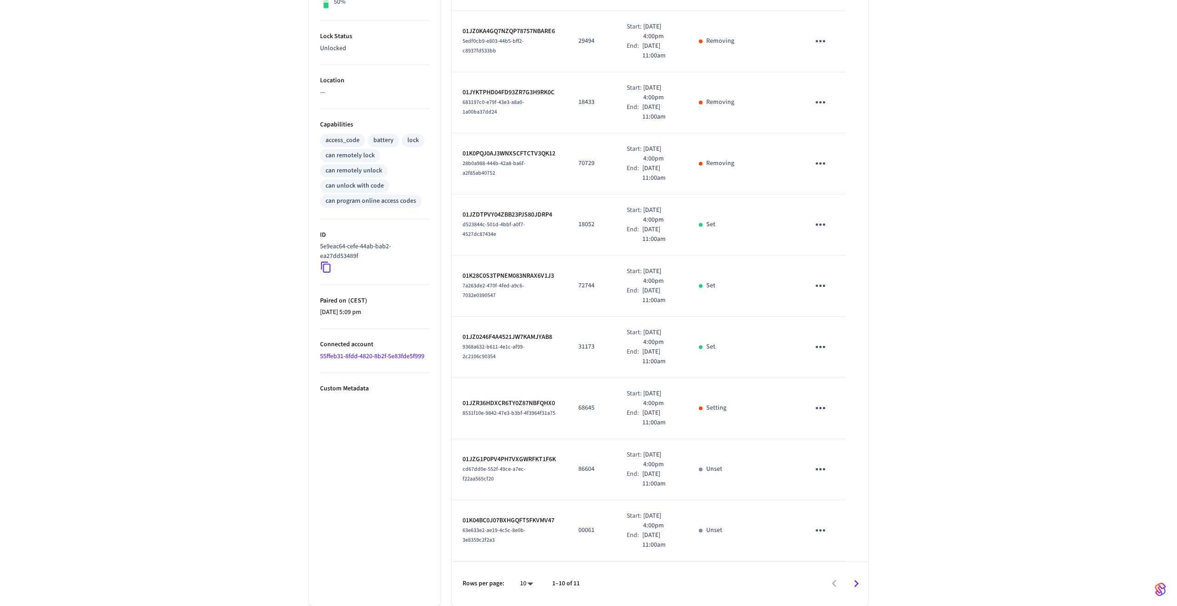
click at [818, 285] on icon "sticky table" at bounding box center [820, 286] width 14 height 14
click at [834, 303] on li "Edit" at bounding box center [843, 312] width 44 height 25
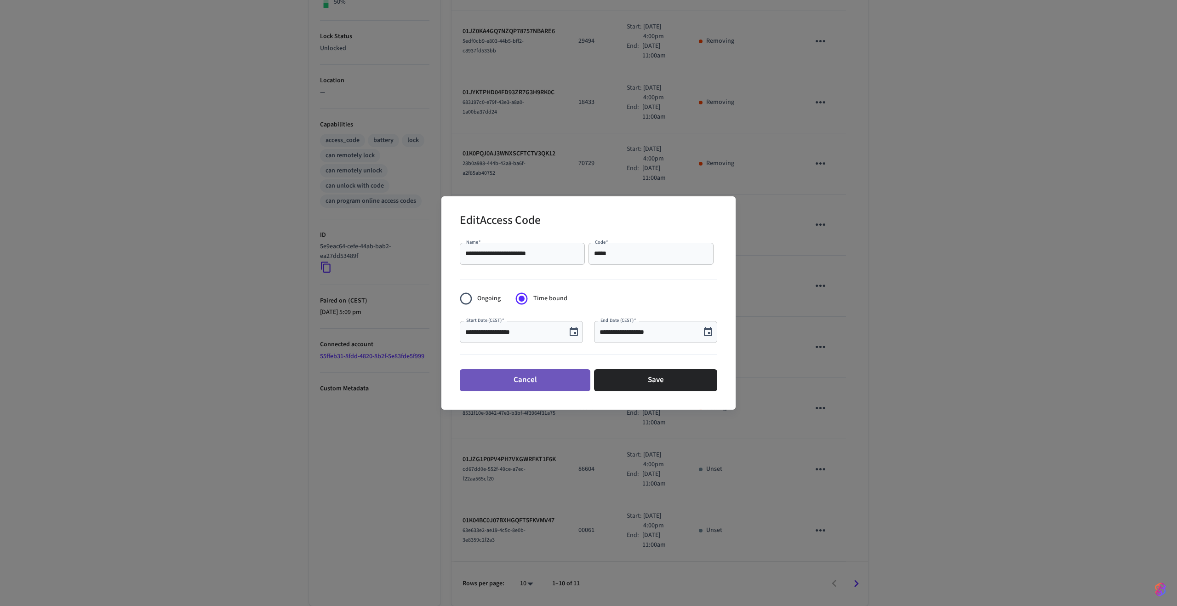
click at [537, 376] on button "Cancel" at bounding box center [525, 380] width 131 height 22
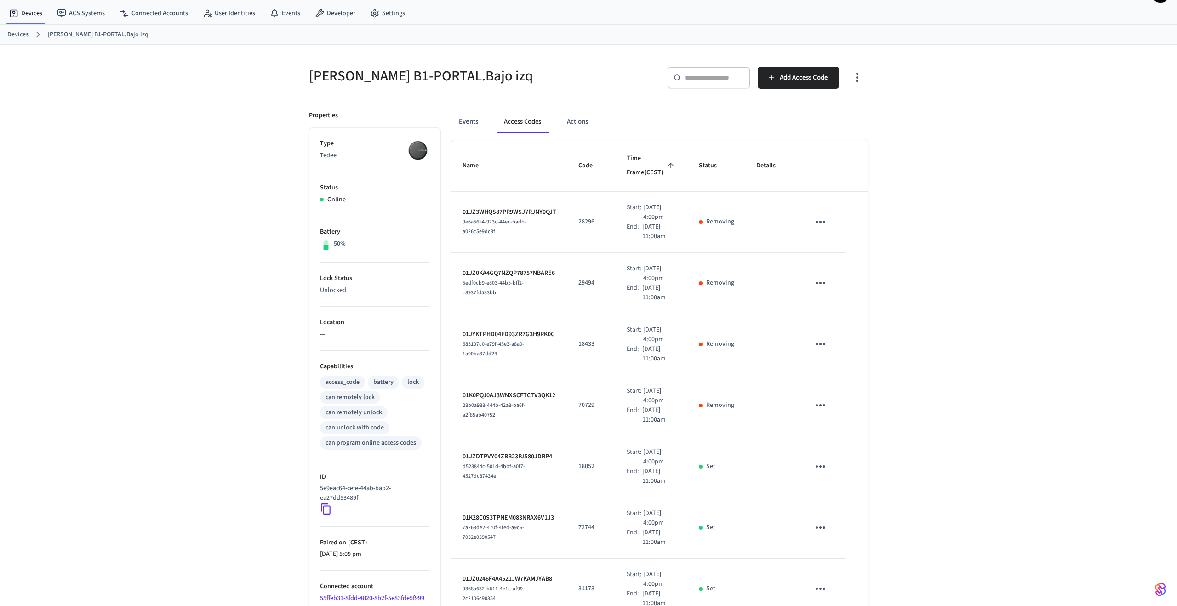
scroll to position [0, 0]
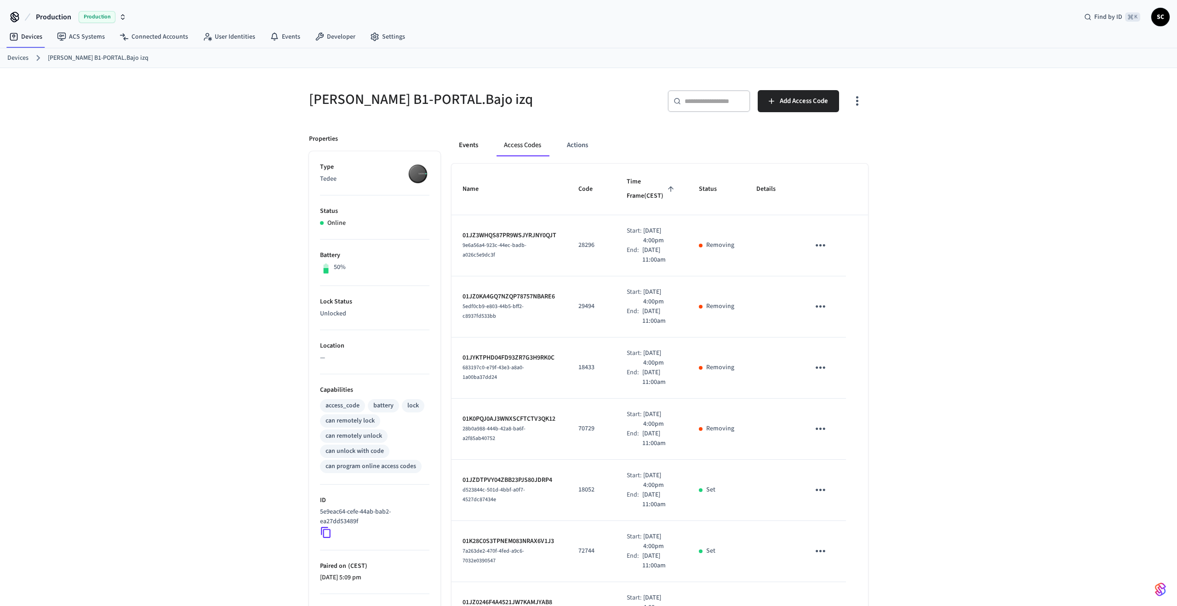
click at [472, 137] on button "Events" at bounding box center [468, 145] width 34 height 22
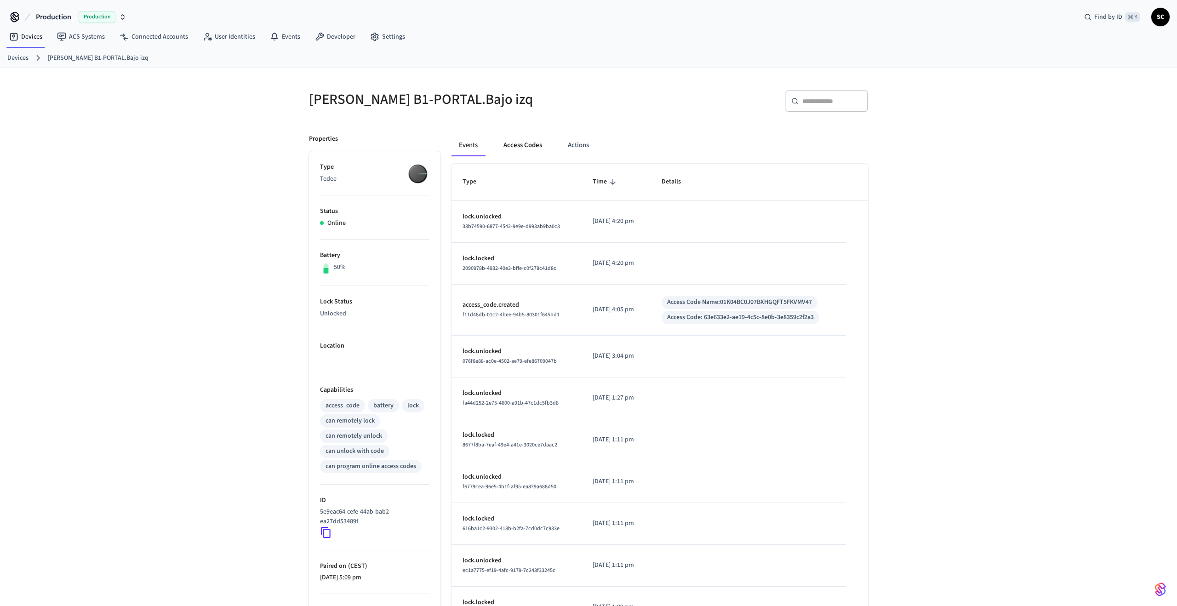
click at [520, 147] on button "Access Codes" at bounding box center [522, 145] width 53 height 22
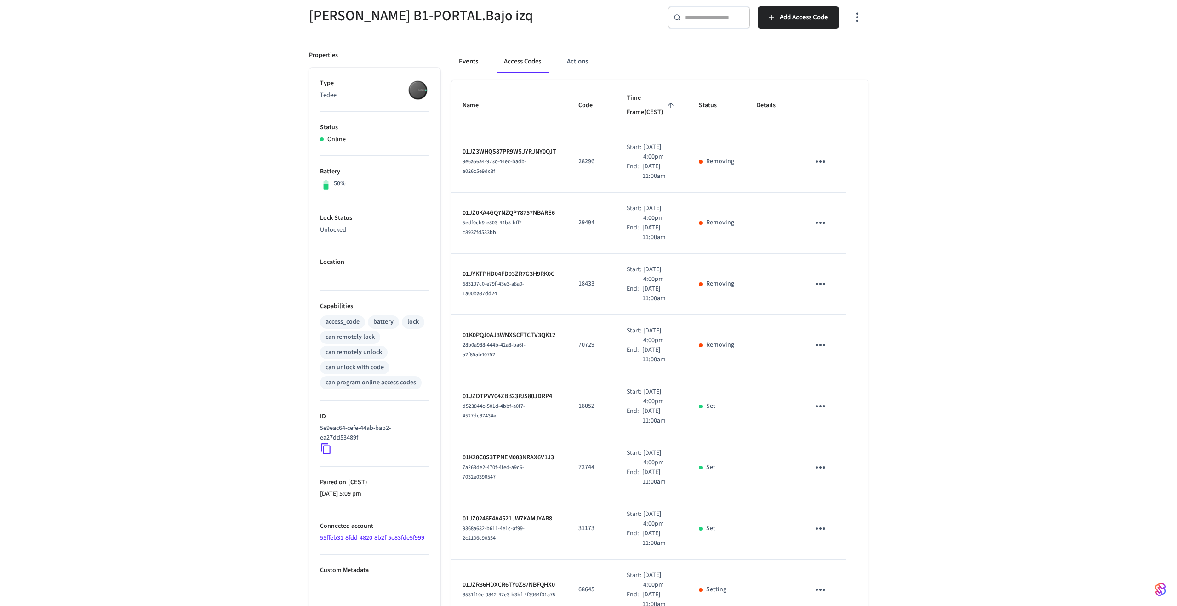
click at [476, 68] on button "Events" at bounding box center [468, 62] width 34 height 22
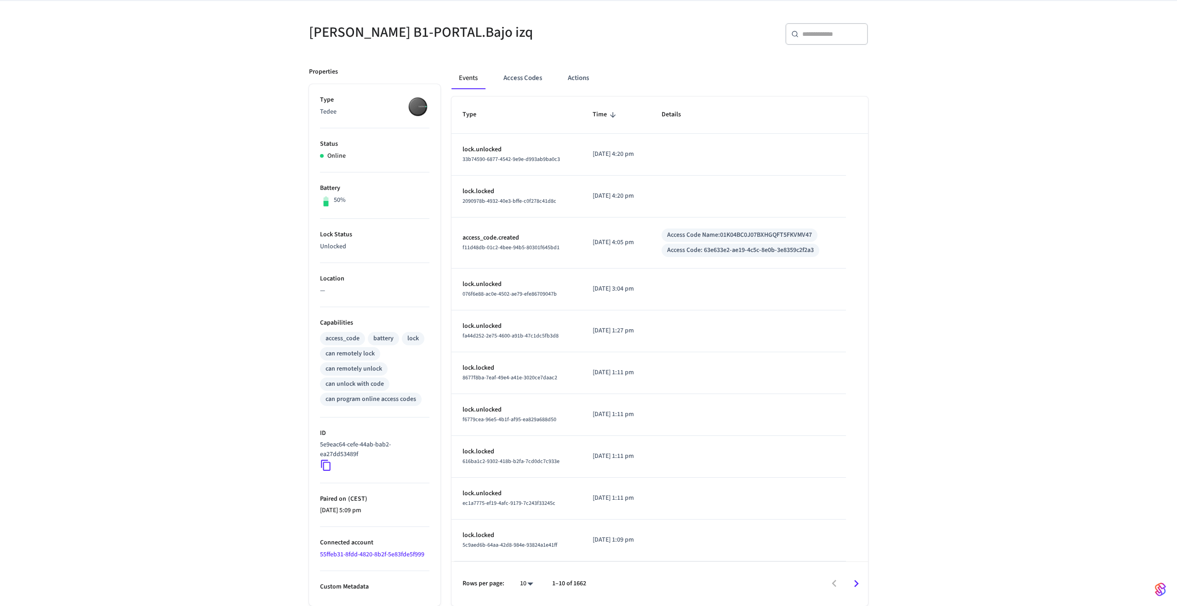
click at [785, 234] on div "Access Code Name: 01K04BC0J07BXHGQFT5FKVMV47" at bounding box center [739, 235] width 145 height 10
copy div "01K04BC0J07BXHGQFT5FKVMV47"
click at [510, 71] on button "Access Codes" at bounding box center [522, 78] width 53 height 22
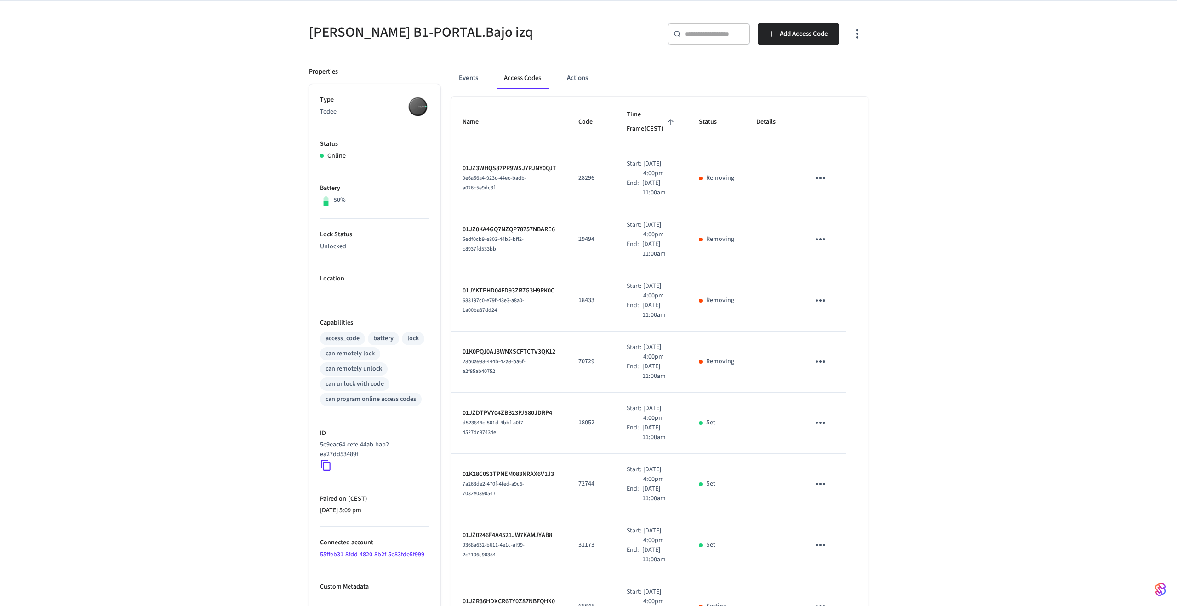
scroll to position [265, 0]
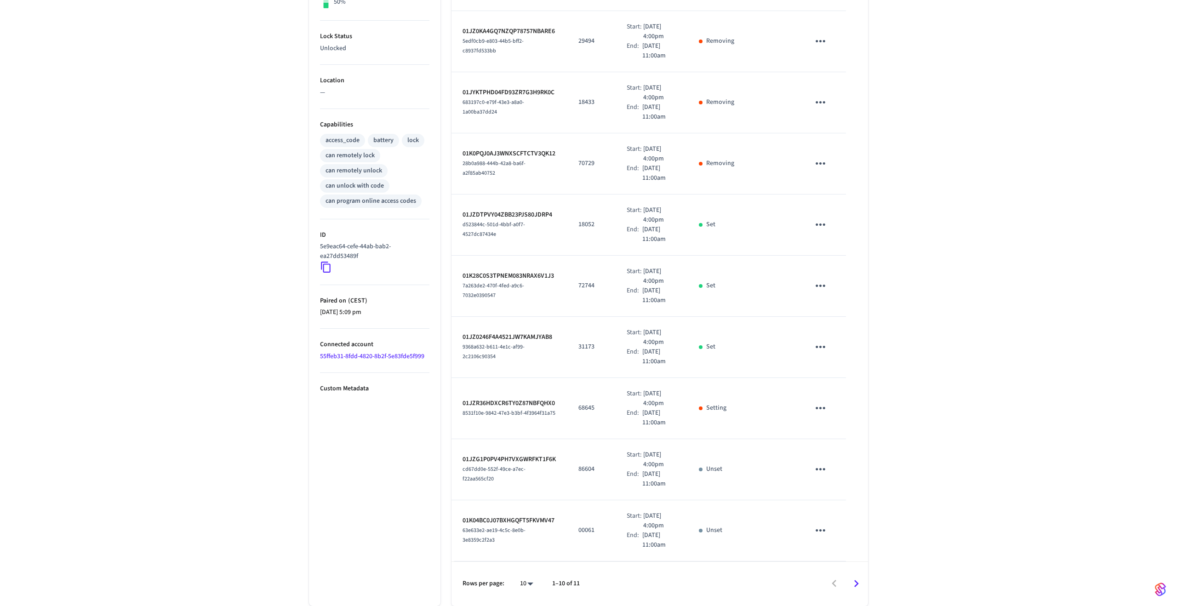
click at [853, 583] on icon "Go to next page" at bounding box center [856, 584] width 14 height 14
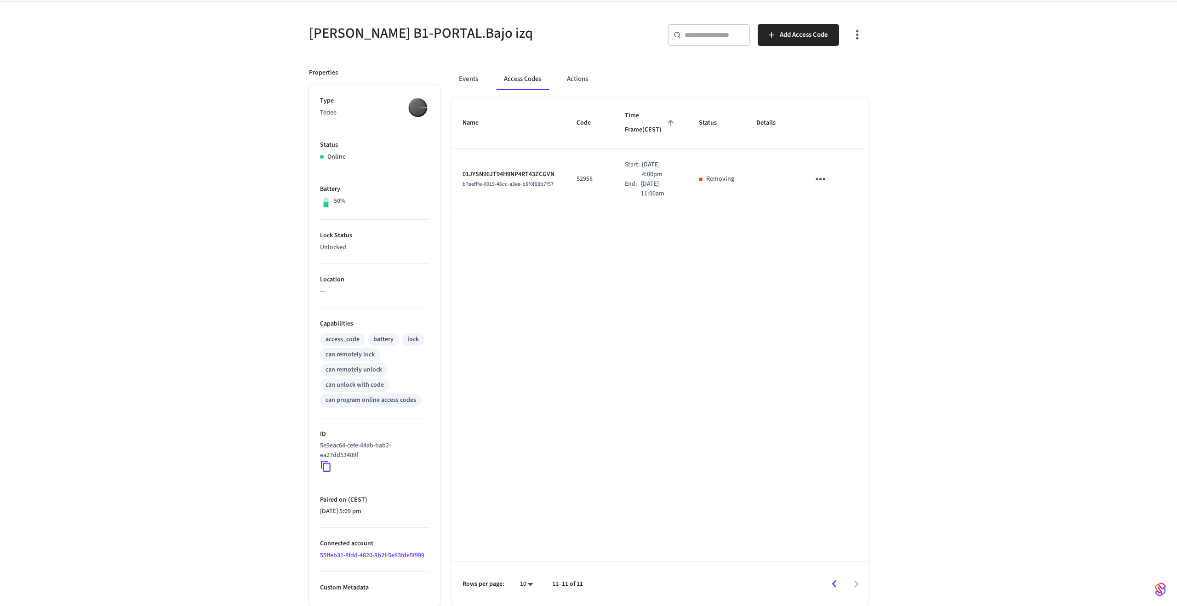
scroll to position [66, 0]
click at [839, 580] on icon "Go to previous page" at bounding box center [834, 584] width 14 height 14
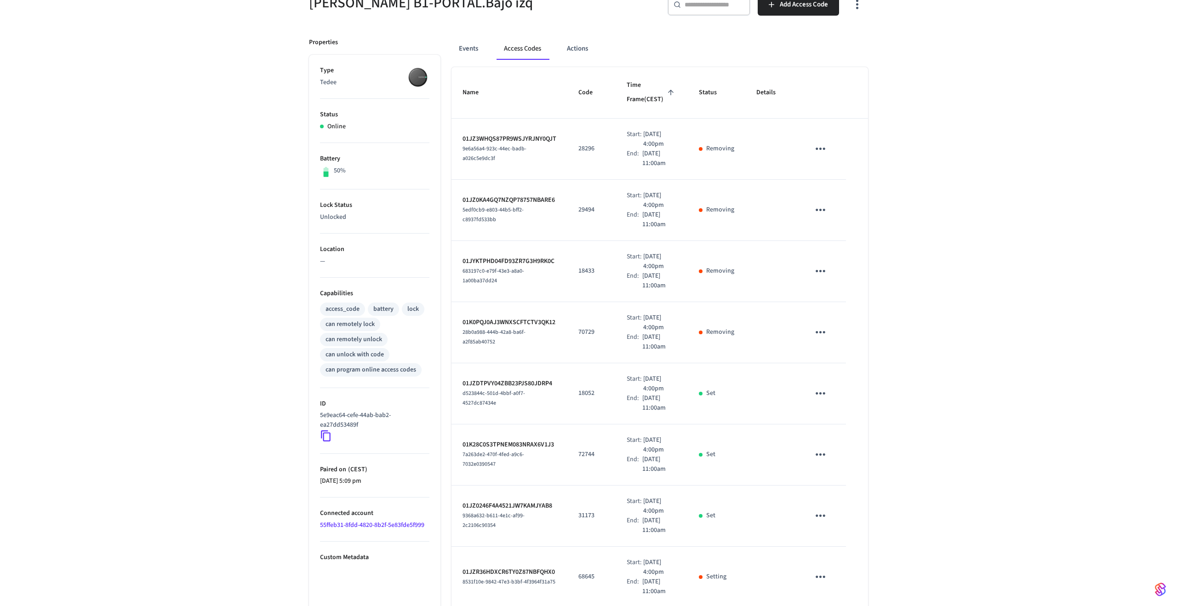
scroll to position [0, 0]
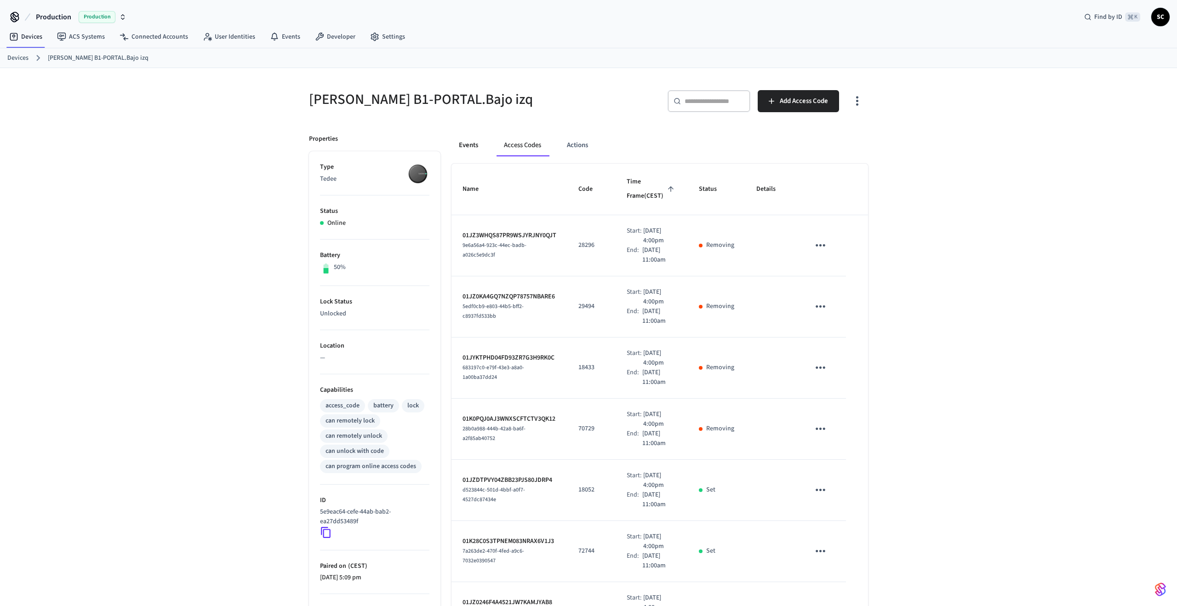
click at [478, 143] on button "Events" at bounding box center [468, 145] width 34 height 22
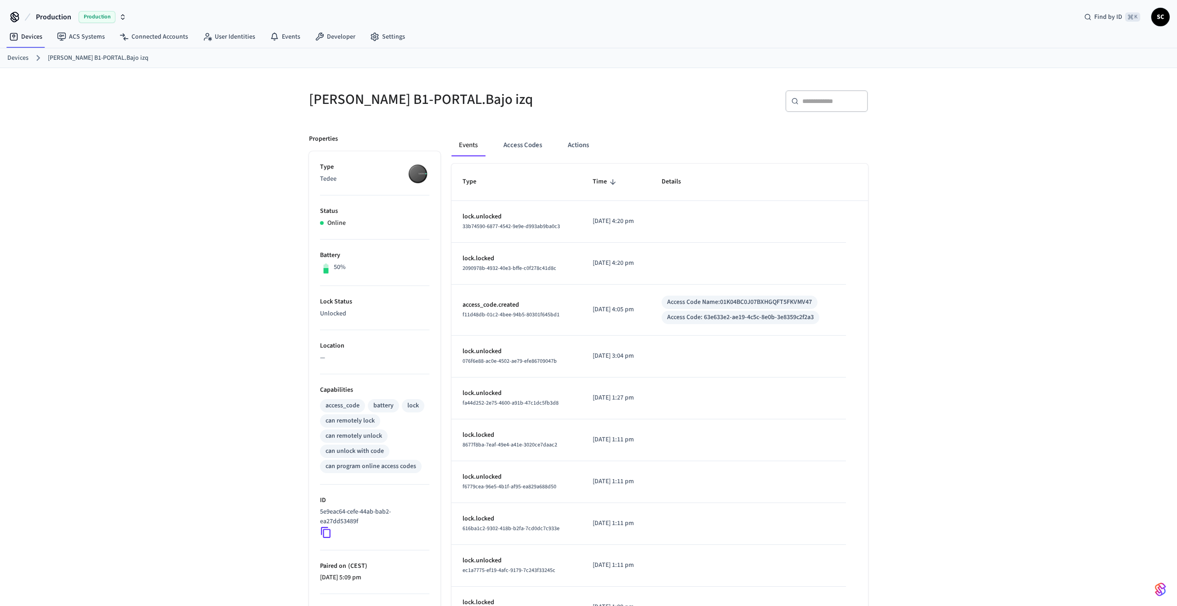
scroll to position [67, 0]
